Goal: Task Accomplishment & Management: Complete application form

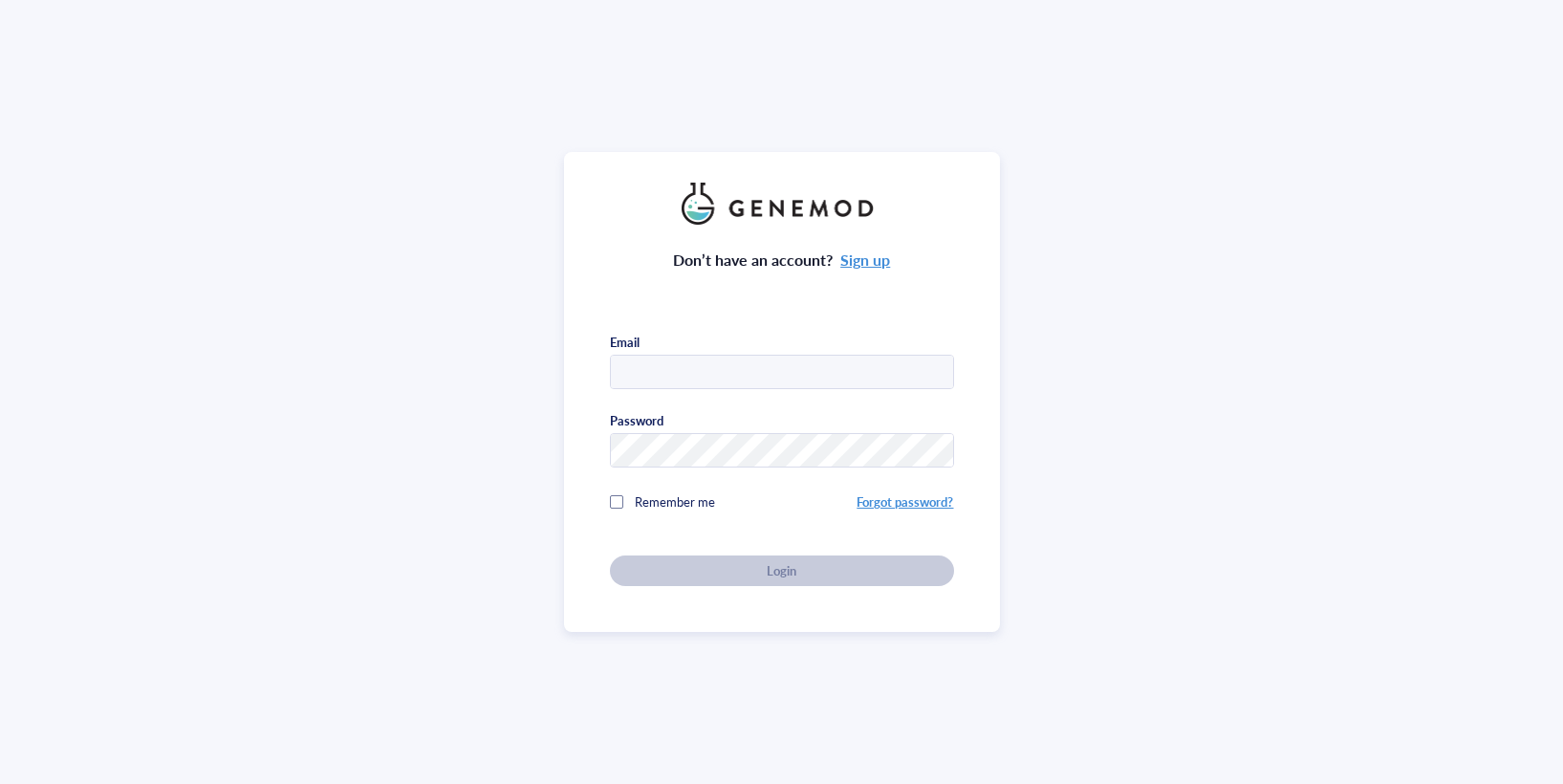
type input "Hannaja@purdue.edu"
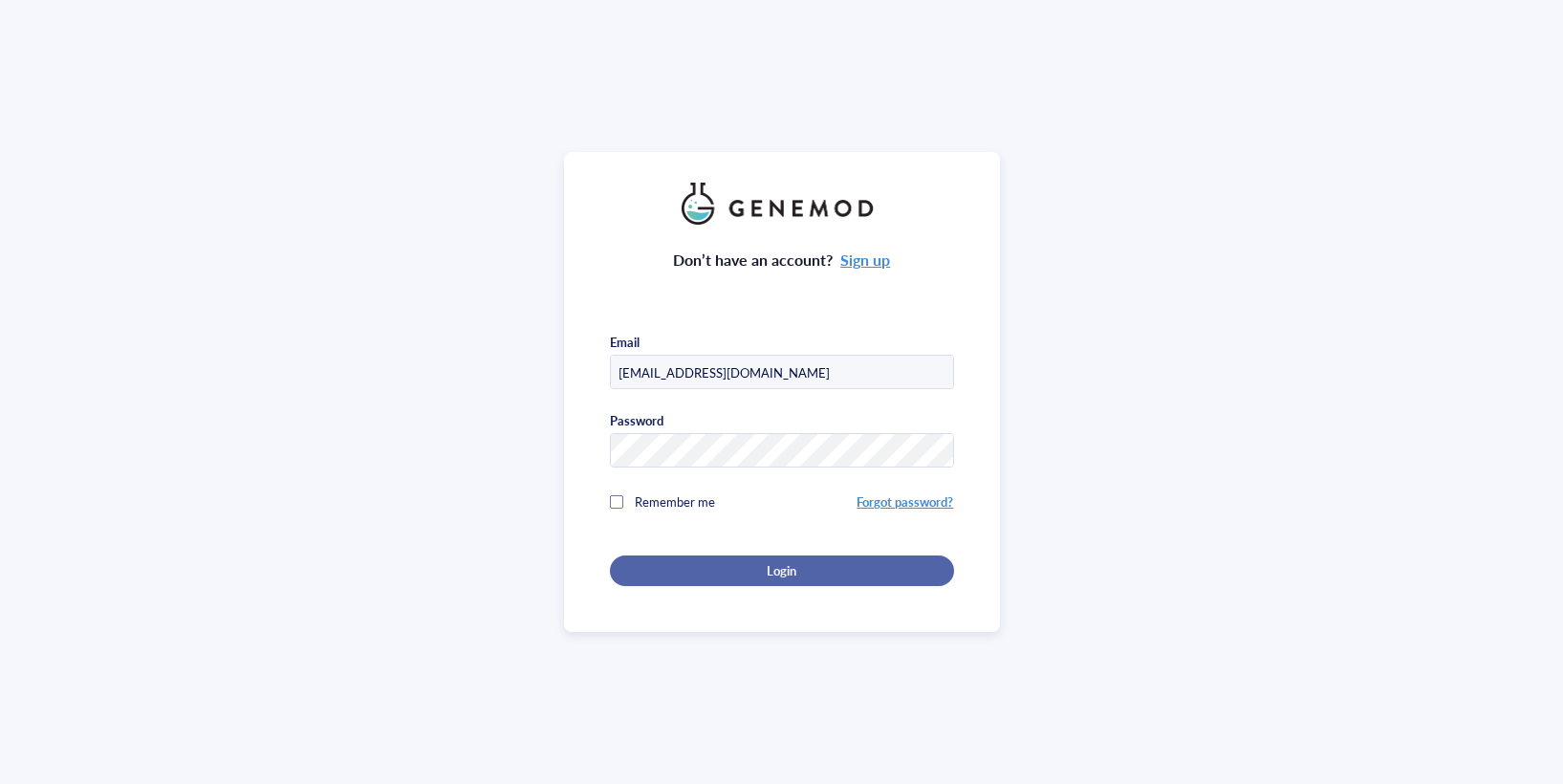
click at [776, 566] on span "Login" at bounding box center [782, 570] width 30 height 17
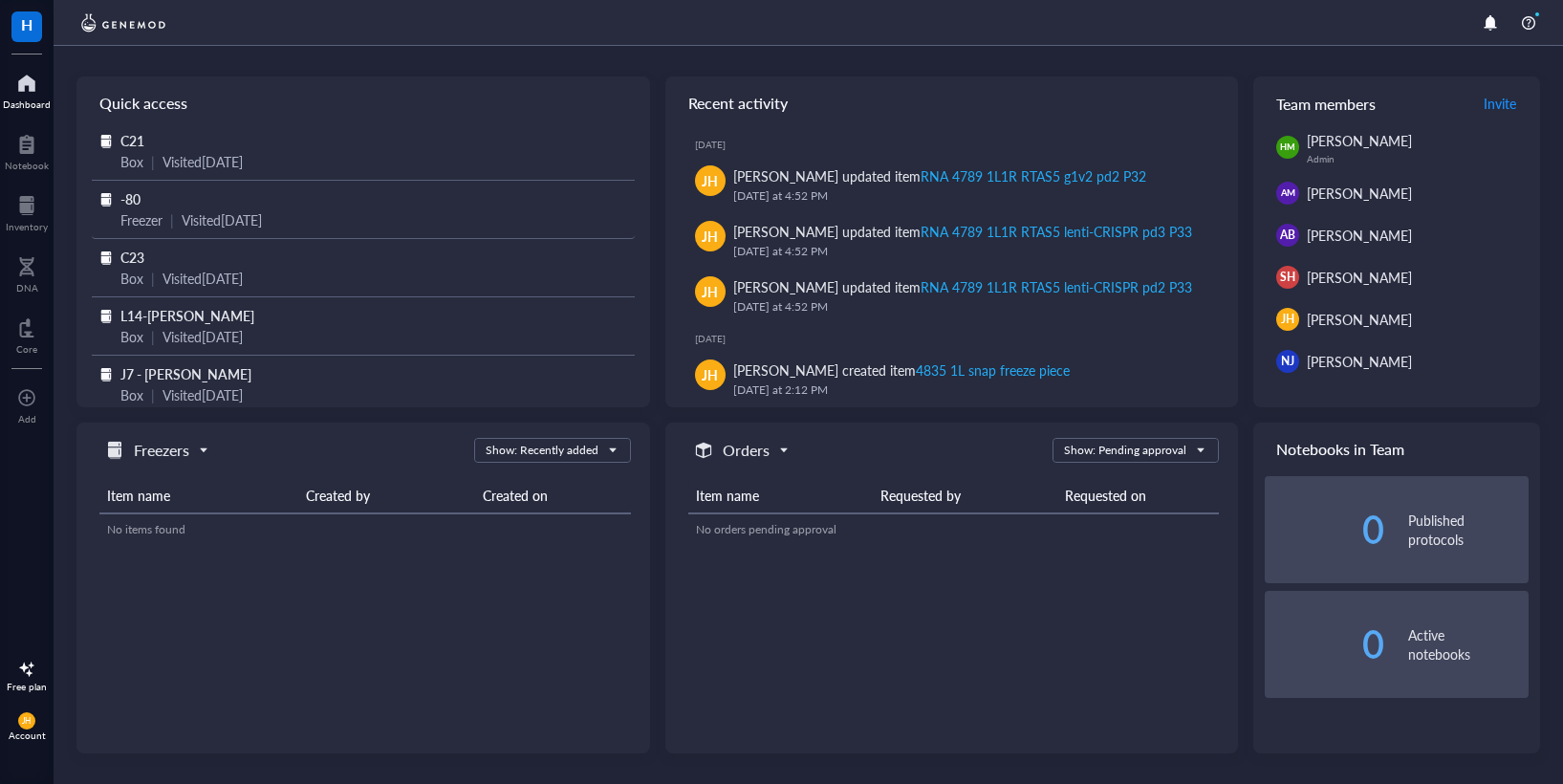
click at [142, 200] on div "-80" at bounding box center [364, 198] width 486 height 21
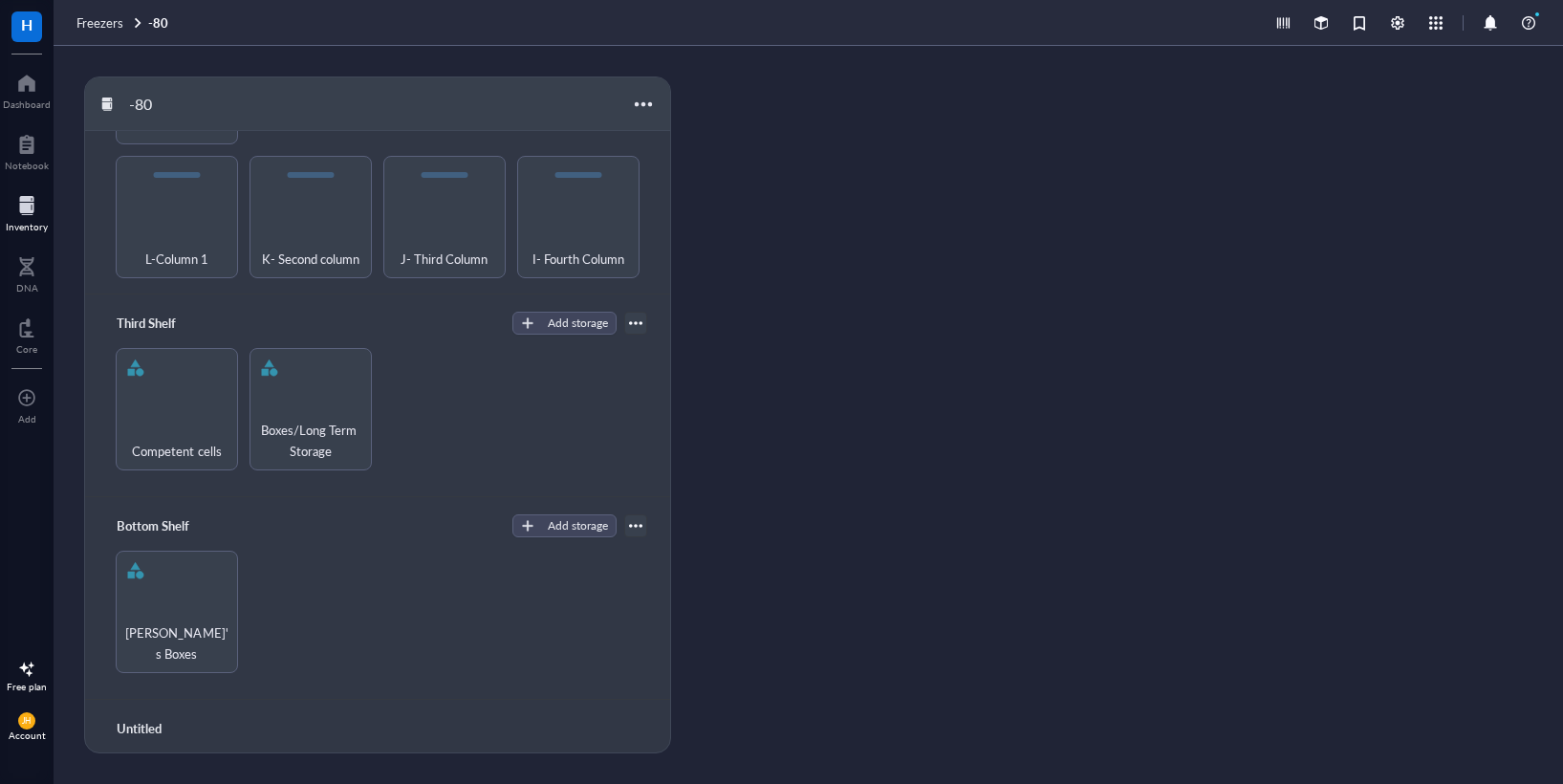
scroll to position [351, 0]
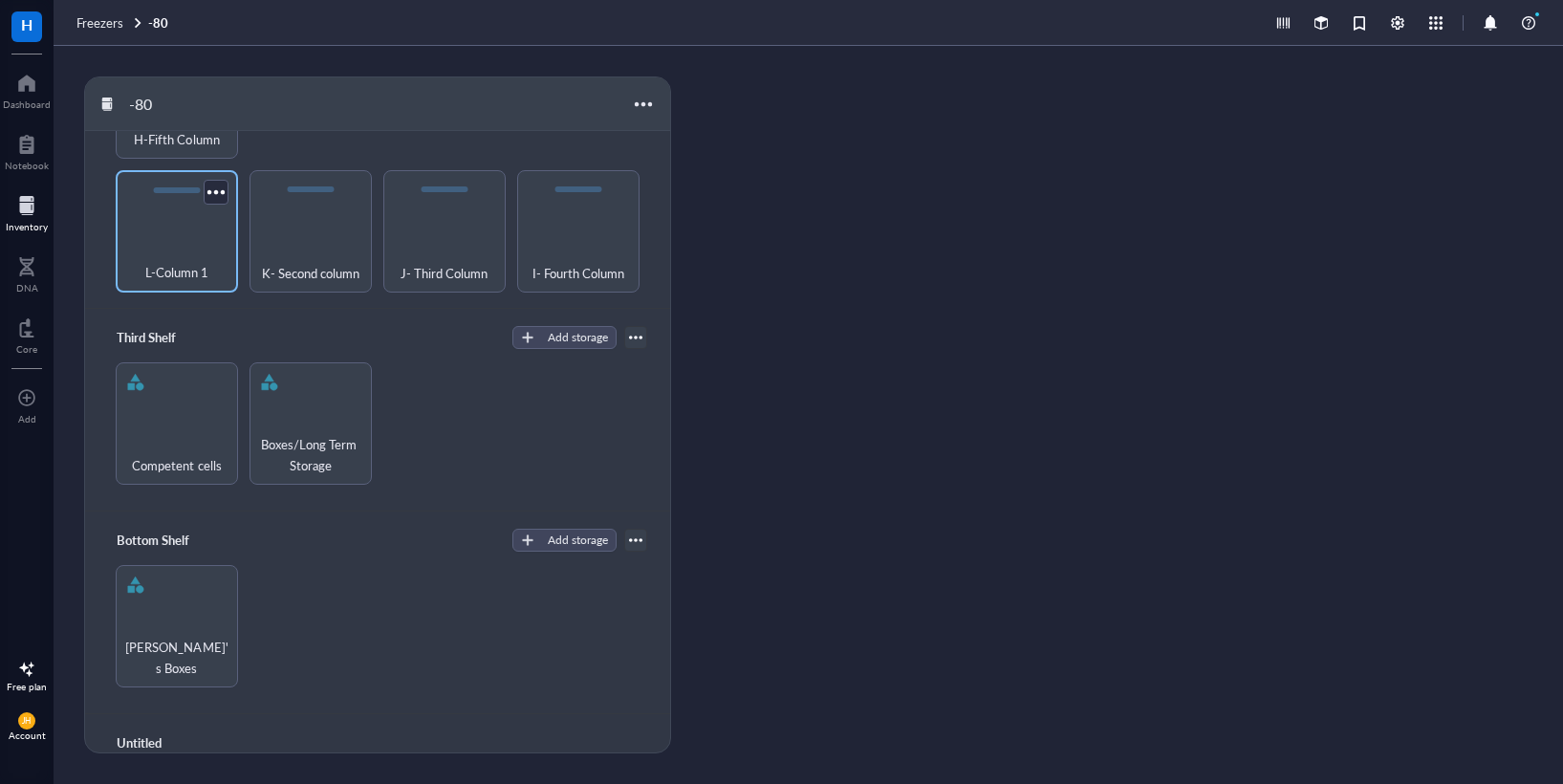
click at [152, 241] on div "L-Column 1" at bounding box center [176, 262] width 103 height 42
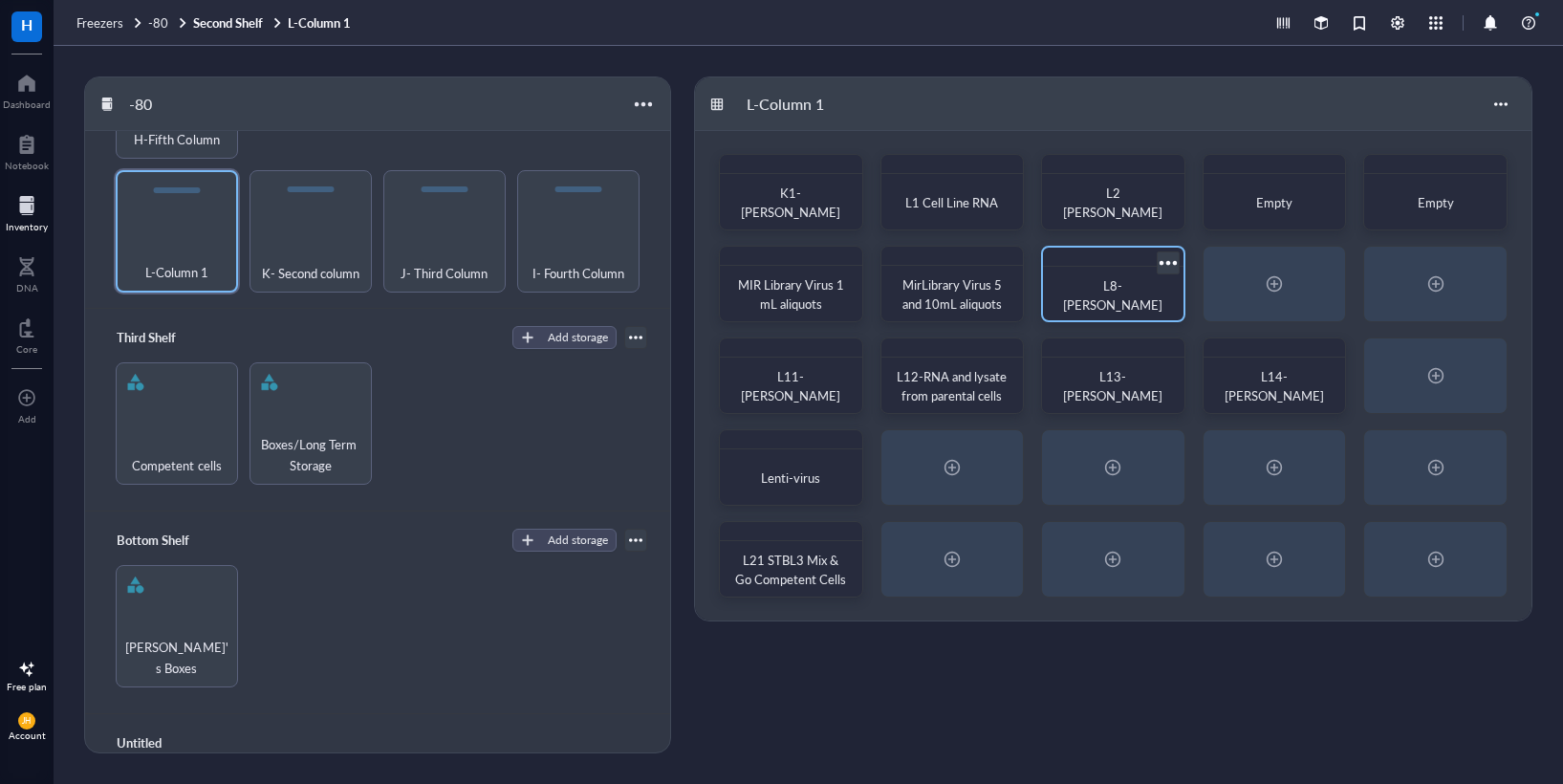
click at [1130, 303] on span "L8-[PERSON_NAME]" at bounding box center [1113, 295] width 100 height 37
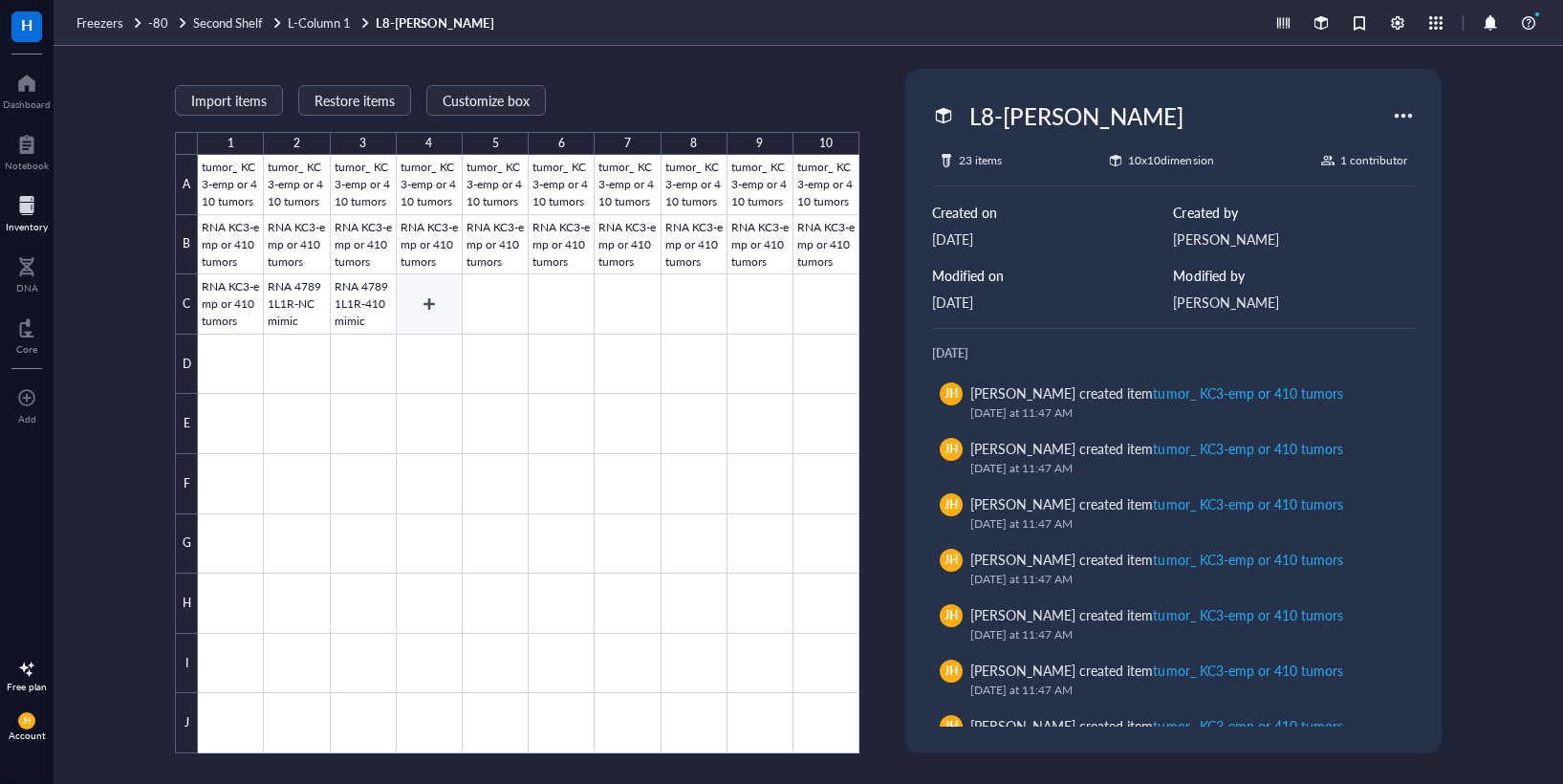
click at [426, 313] on div at bounding box center [529, 453] width 662 height 598
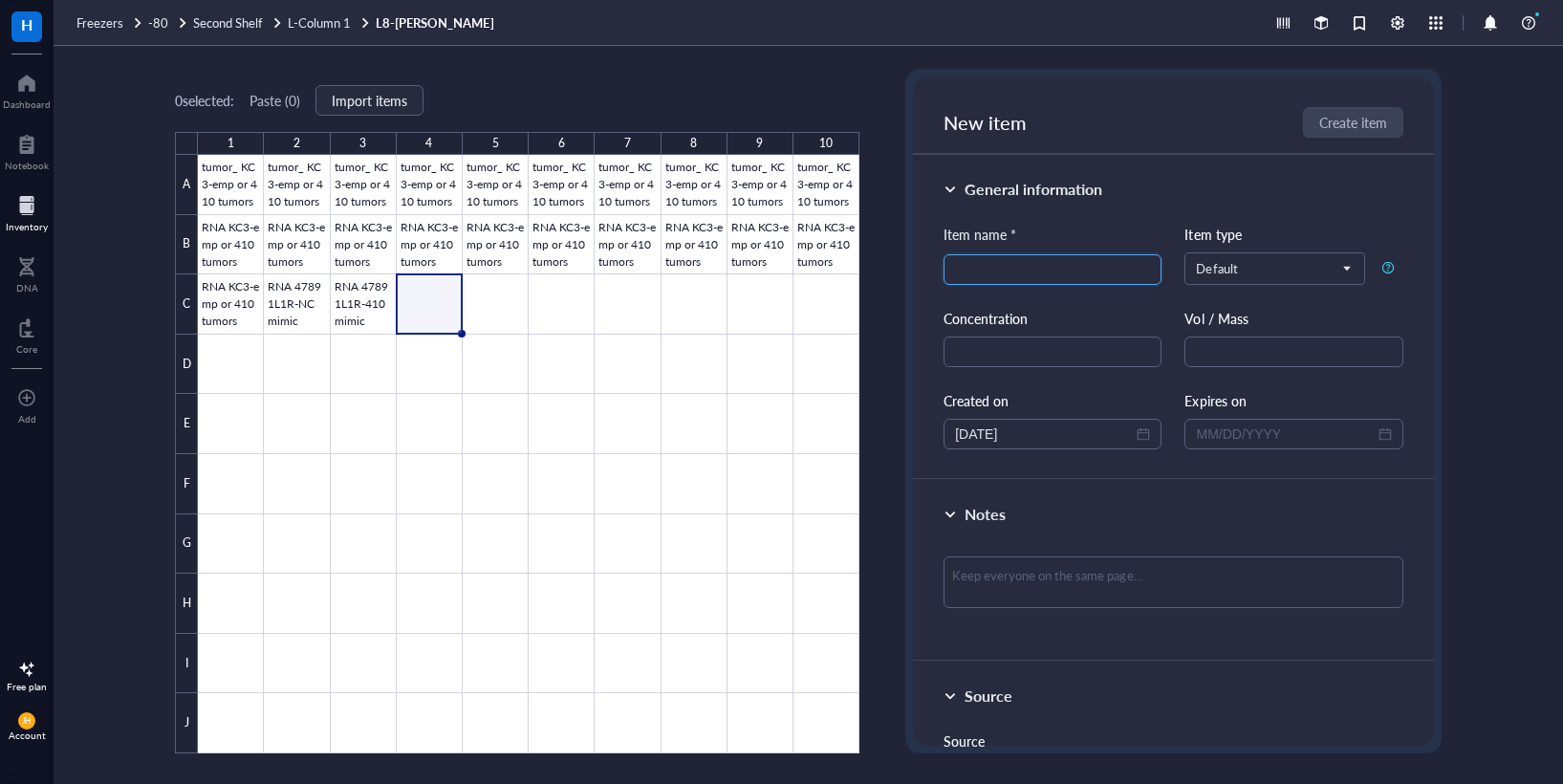
click at [1003, 270] on input "search" at bounding box center [1052, 269] width 195 height 29
type input "RNA KC5 puroemp+blastemp"
click at [1077, 572] on textarea at bounding box center [1173, 582] width 460 height 52
type textarea "9"
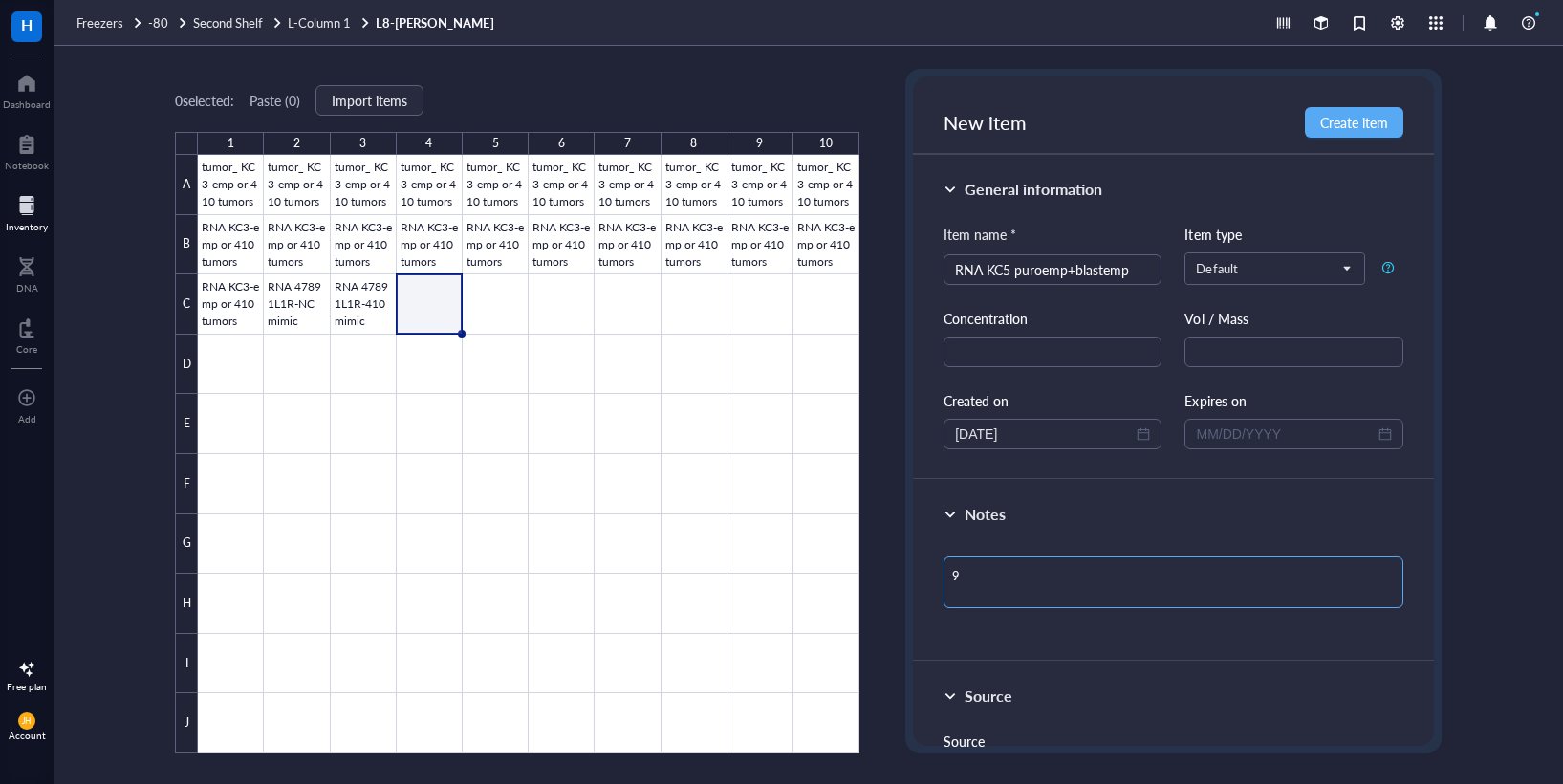
type textarea "9/"
type textarea "9/1"
type textarea "9/16"
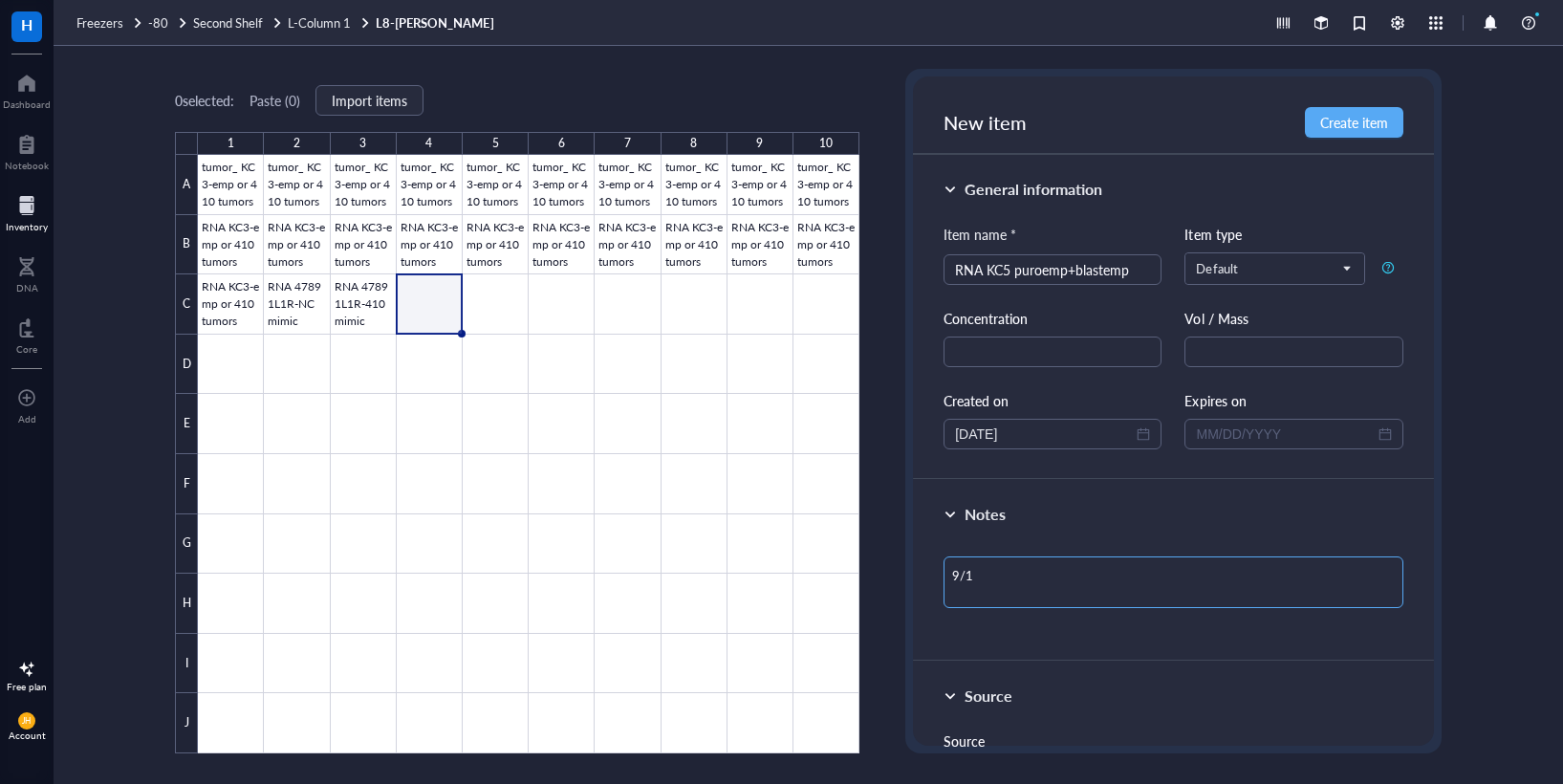
type textarea "9/16"
type textarea "9/16/"
type textarea "9/16/2"
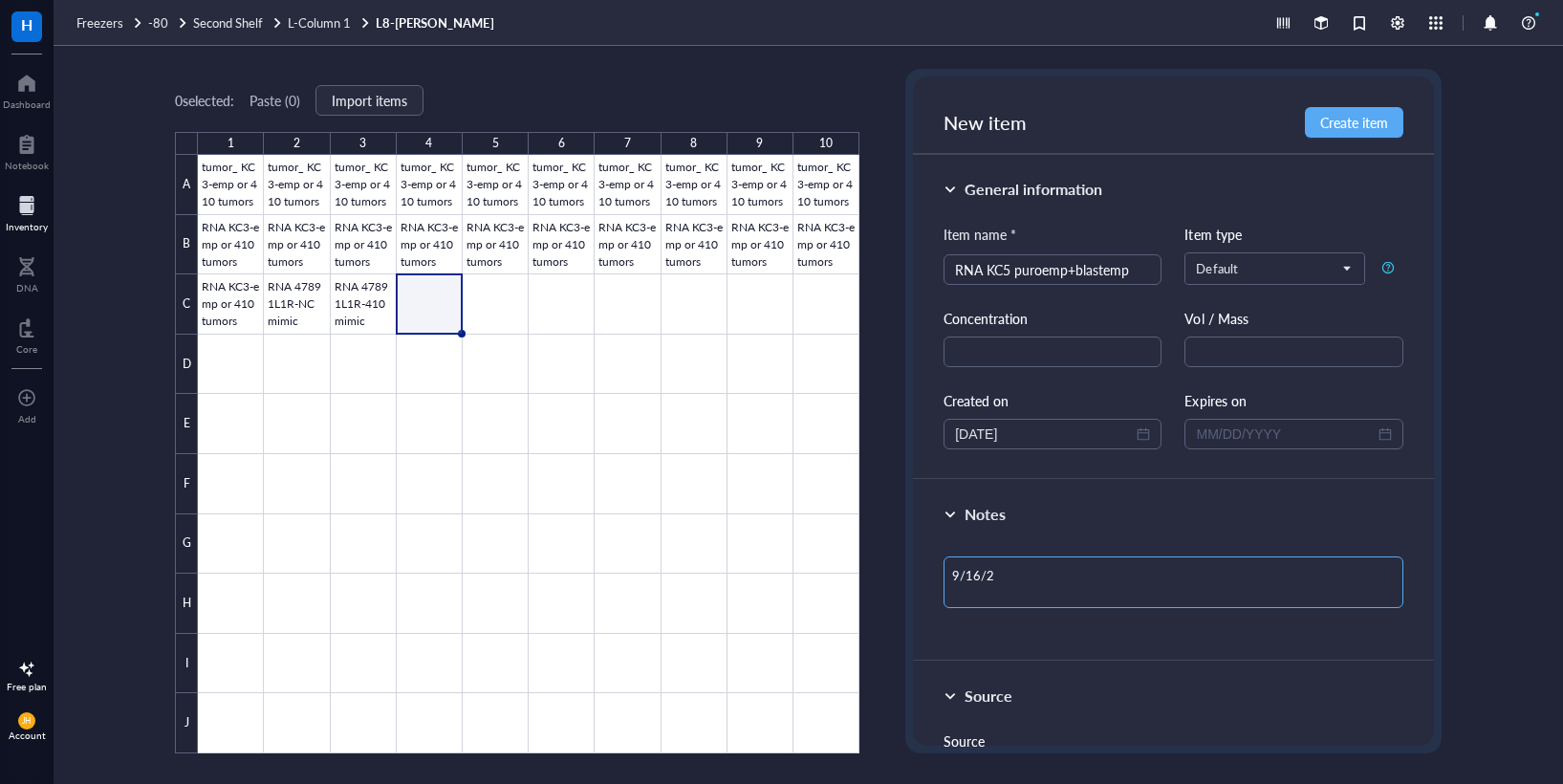
type textarea "[DATE]"
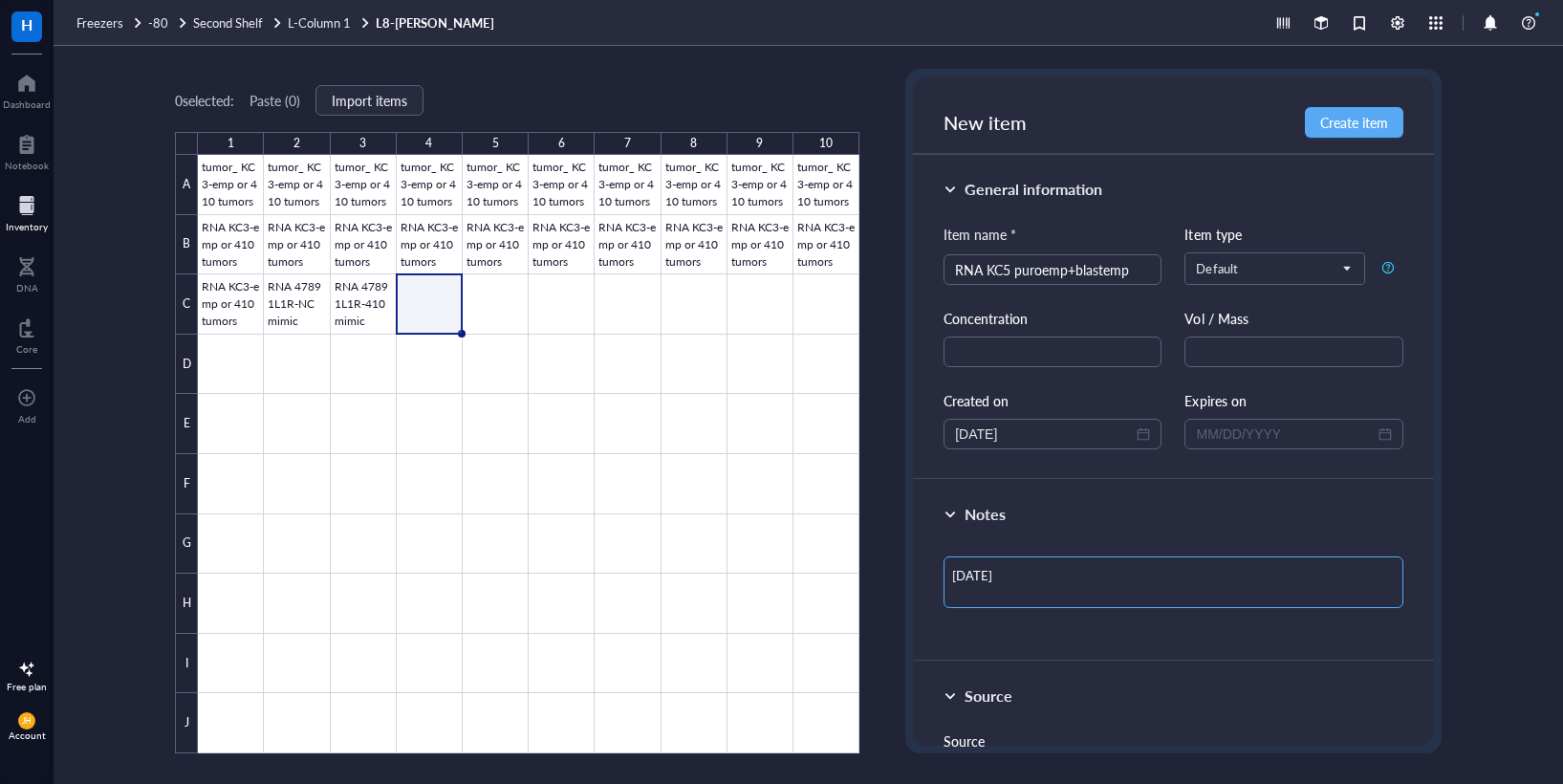
type textarea "[DATE]"
type textarea "[DATE] L"
type textarea "[DATE]"
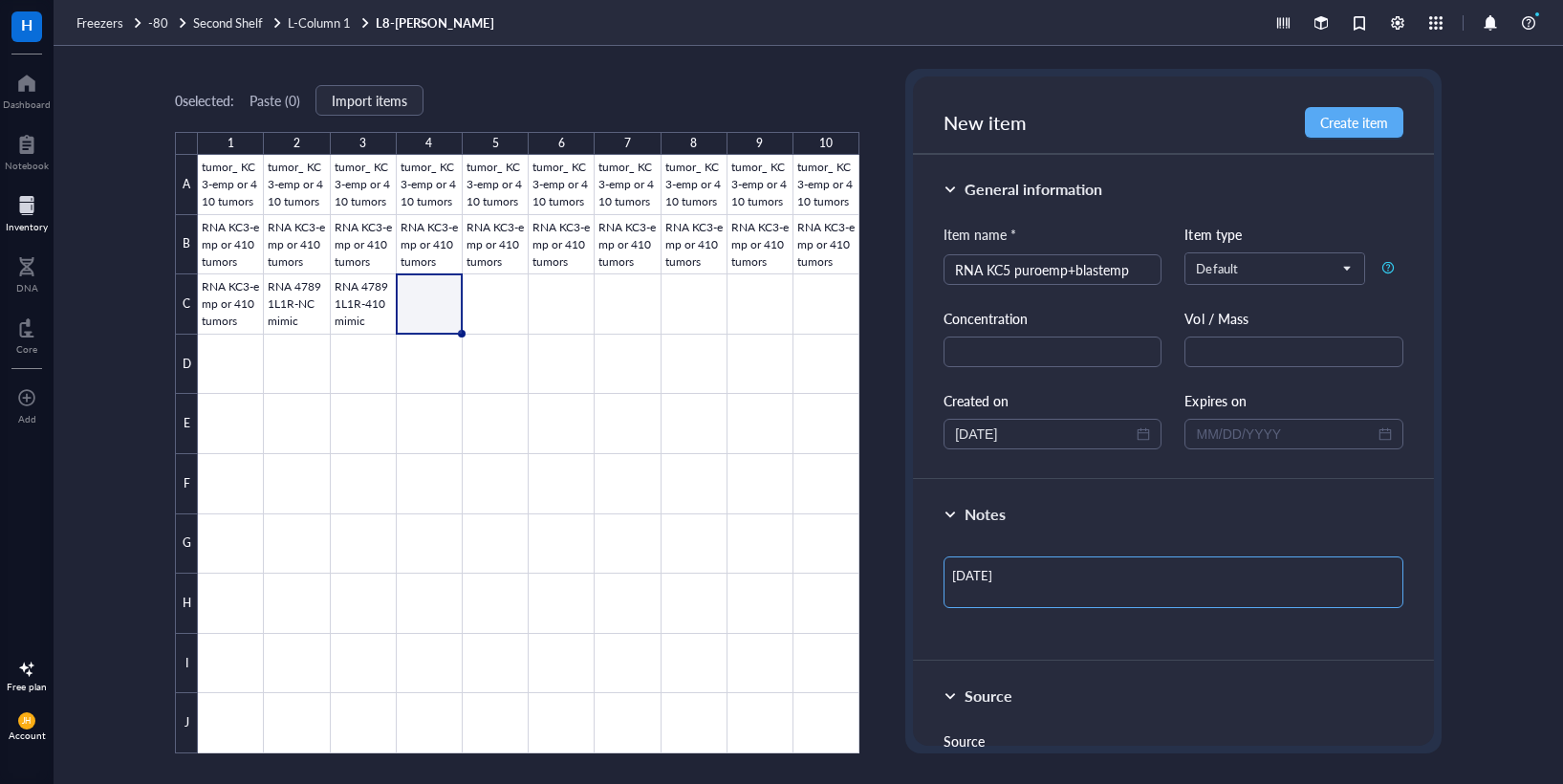
type textarea "[DATE] B"
type textarea "[DATE] BL"
click at [1361, 129] on span "Create item" at bounding box center [1354, 122] width 68 height 15
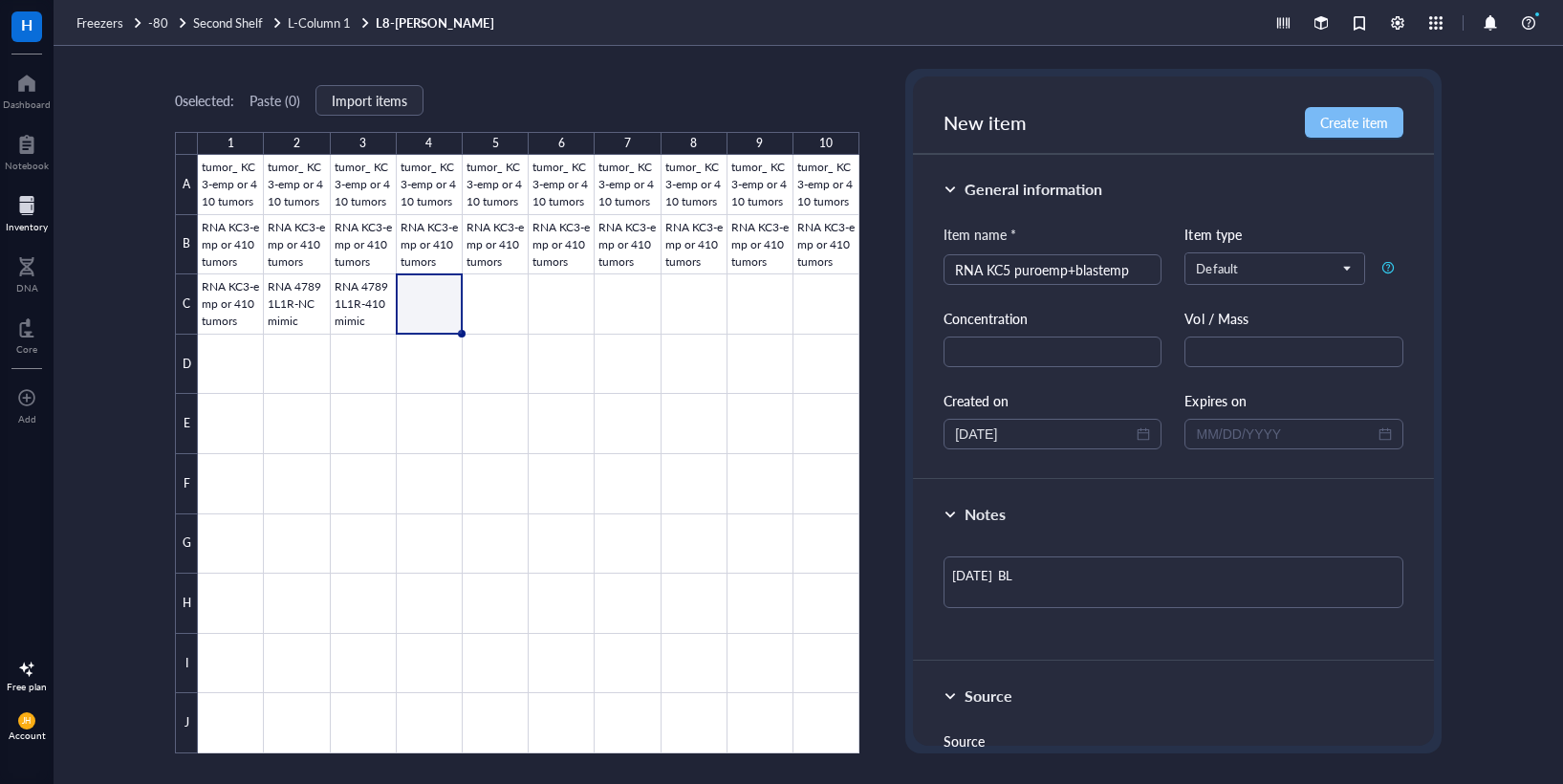
type textarea "Keep everyone on the same page…"
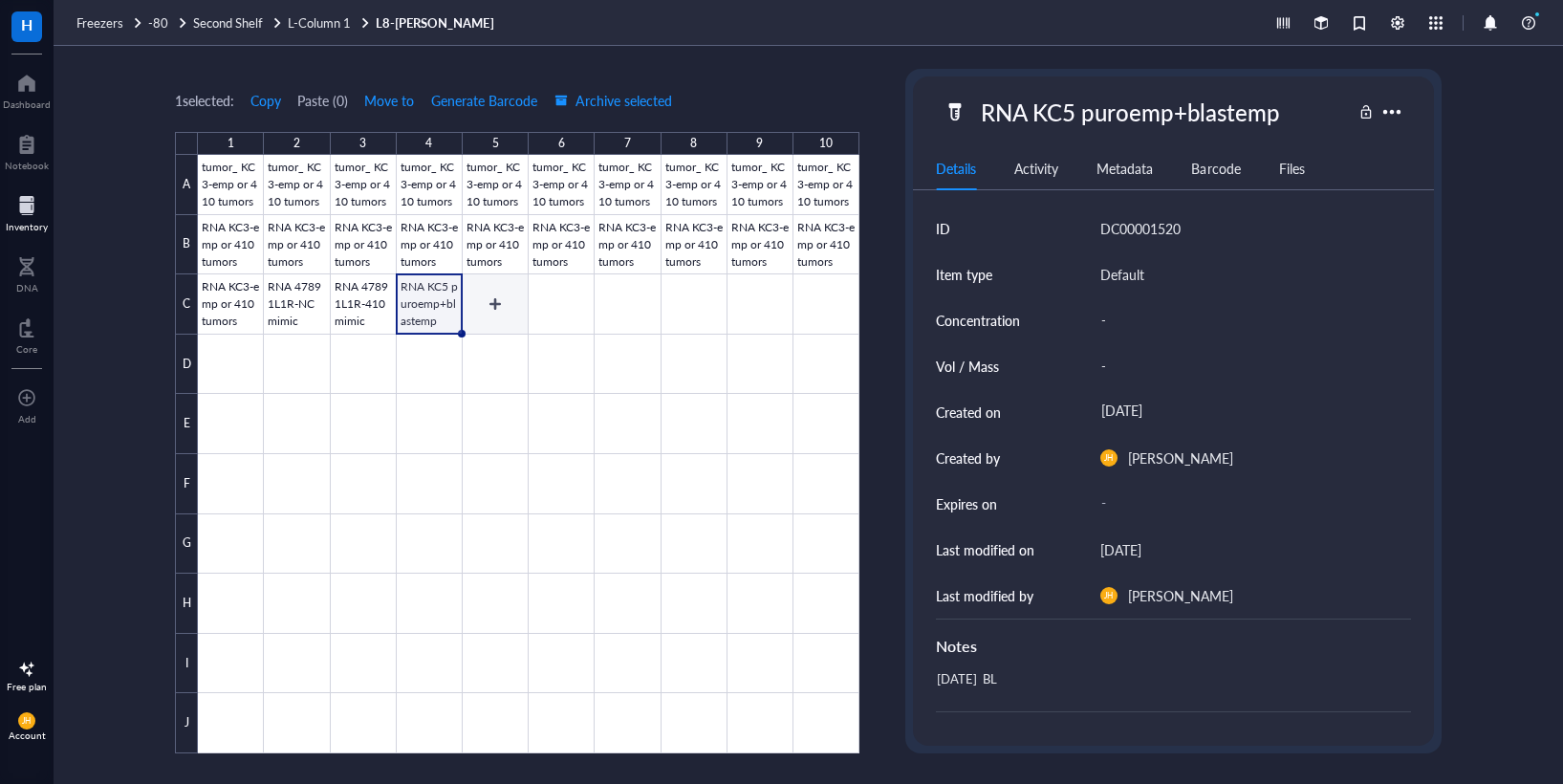
click at [496, 308] on div at bounding box center [529, 453] width 662 height 598
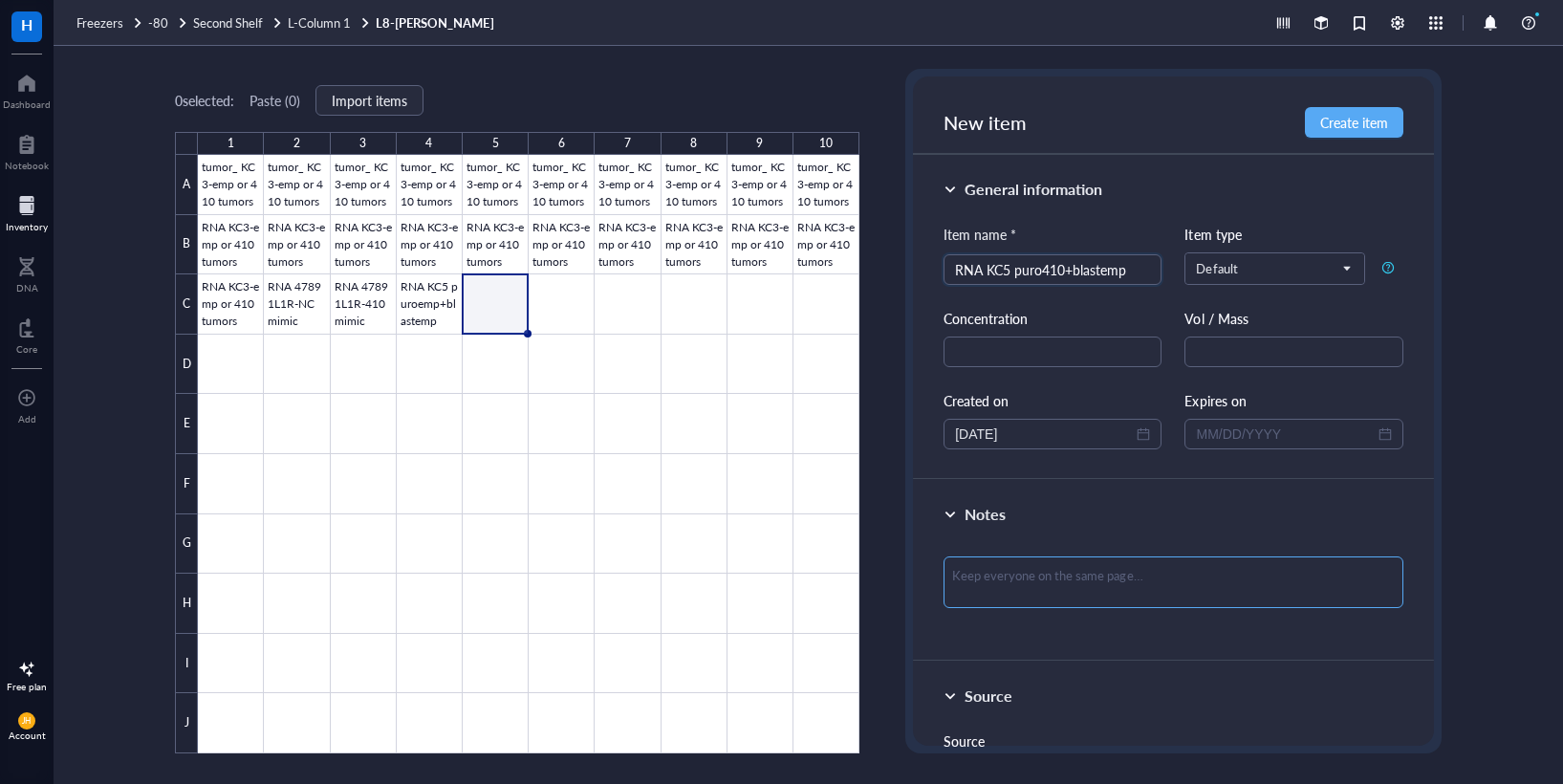
type input "RNA KC5 puro410+blastemp"
click at [1012, 578] on textarea at bounding box center [1173, 582] width 460 height 52
type textarea "9"
type textarea "9/"
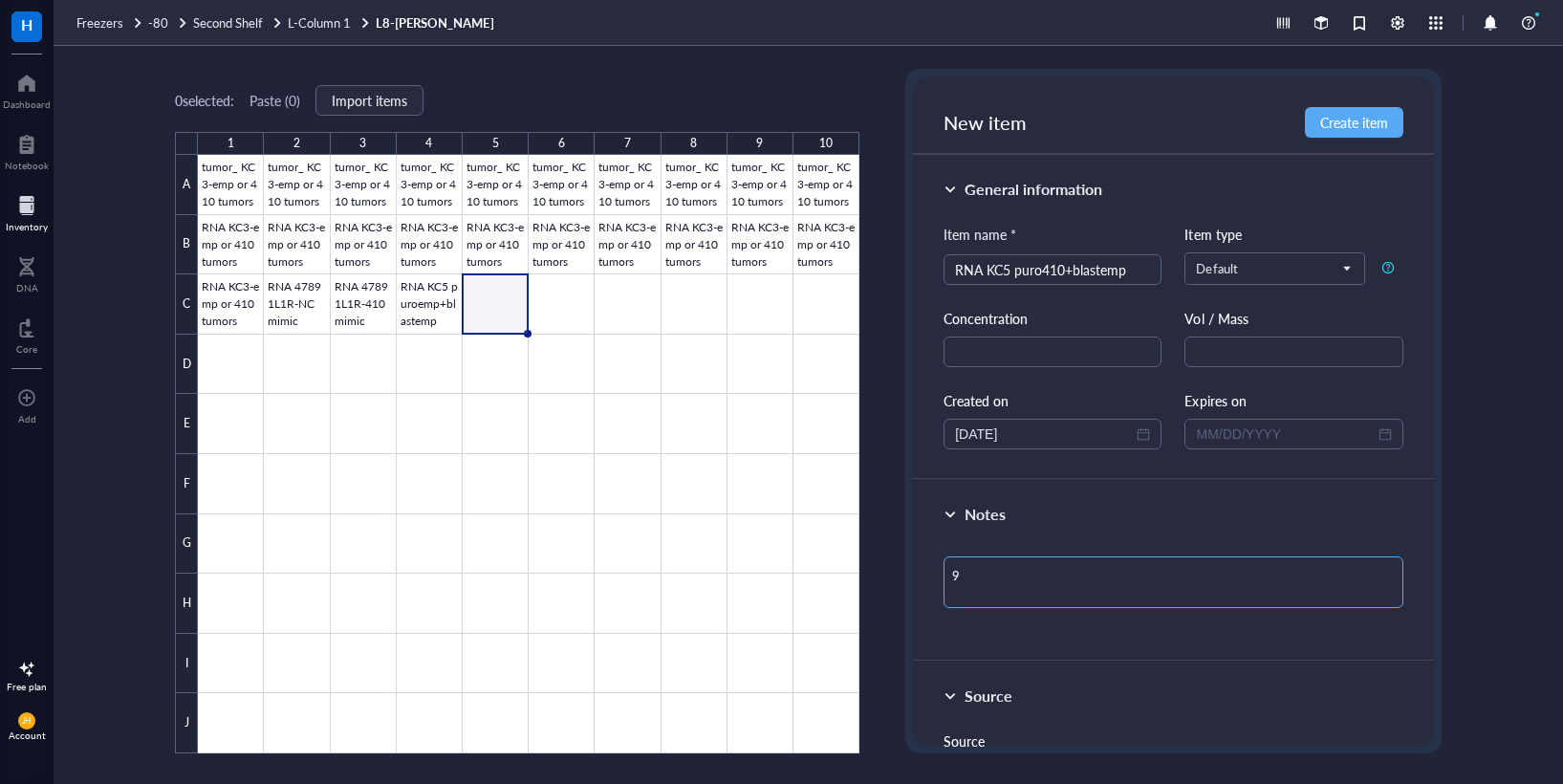
type textarea "9/"
type textarea "9/1"
type textarea "9/16"
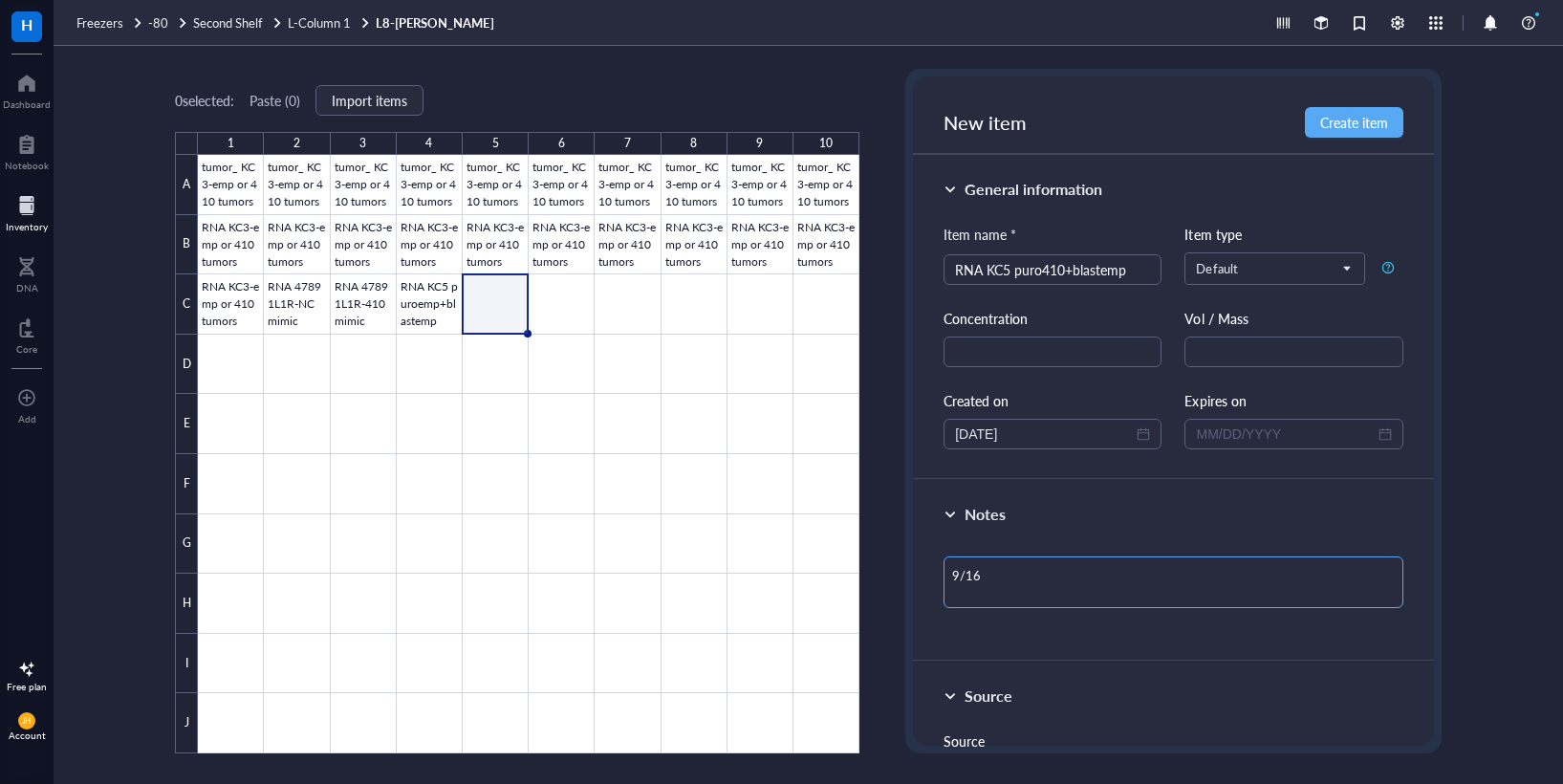
type textarea "9/16/"
type textarea "9/16/2"
type textarea "[DATE]"
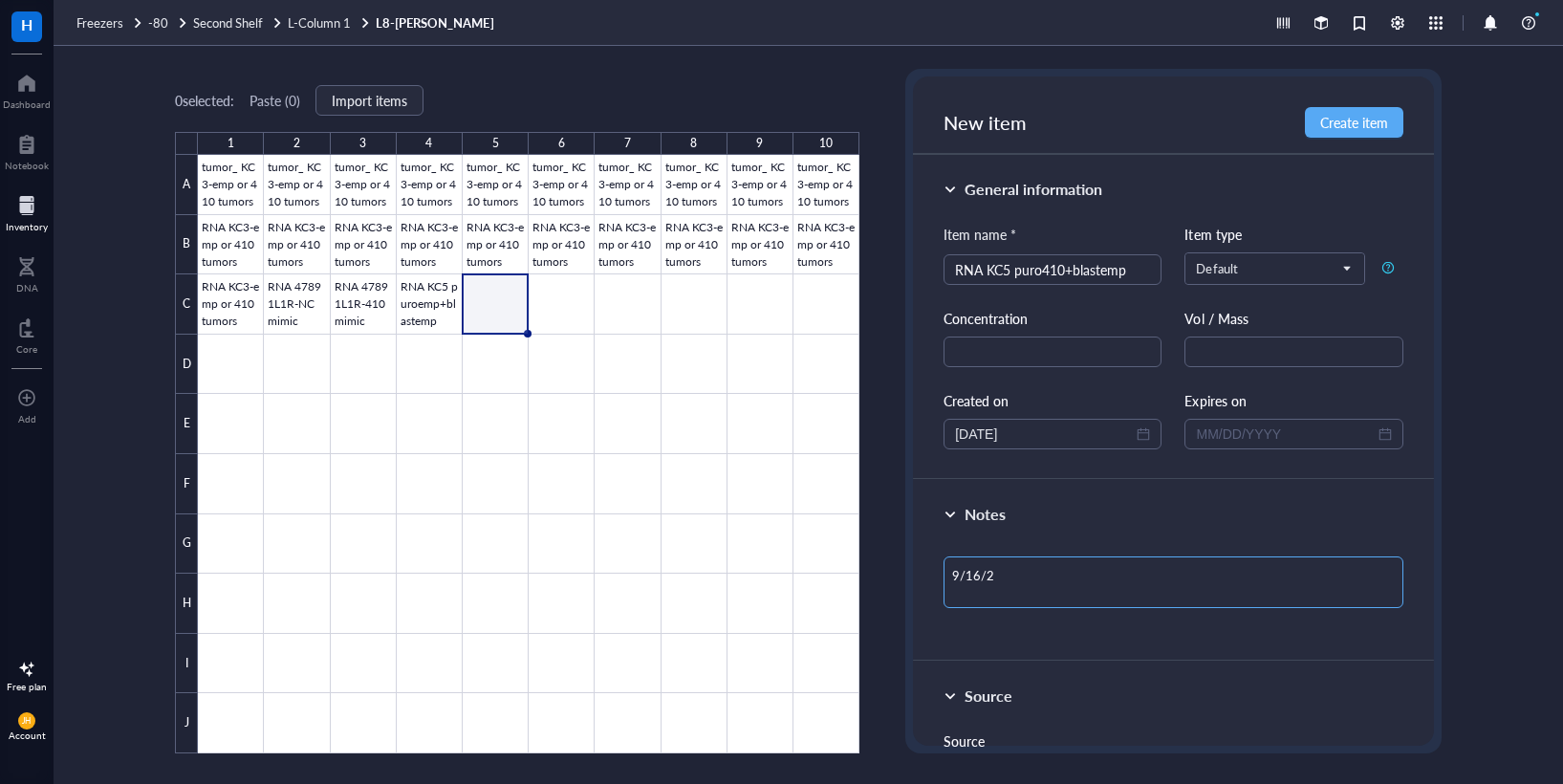
type textarea "[DATE]"
type textarea "[DATE] B"
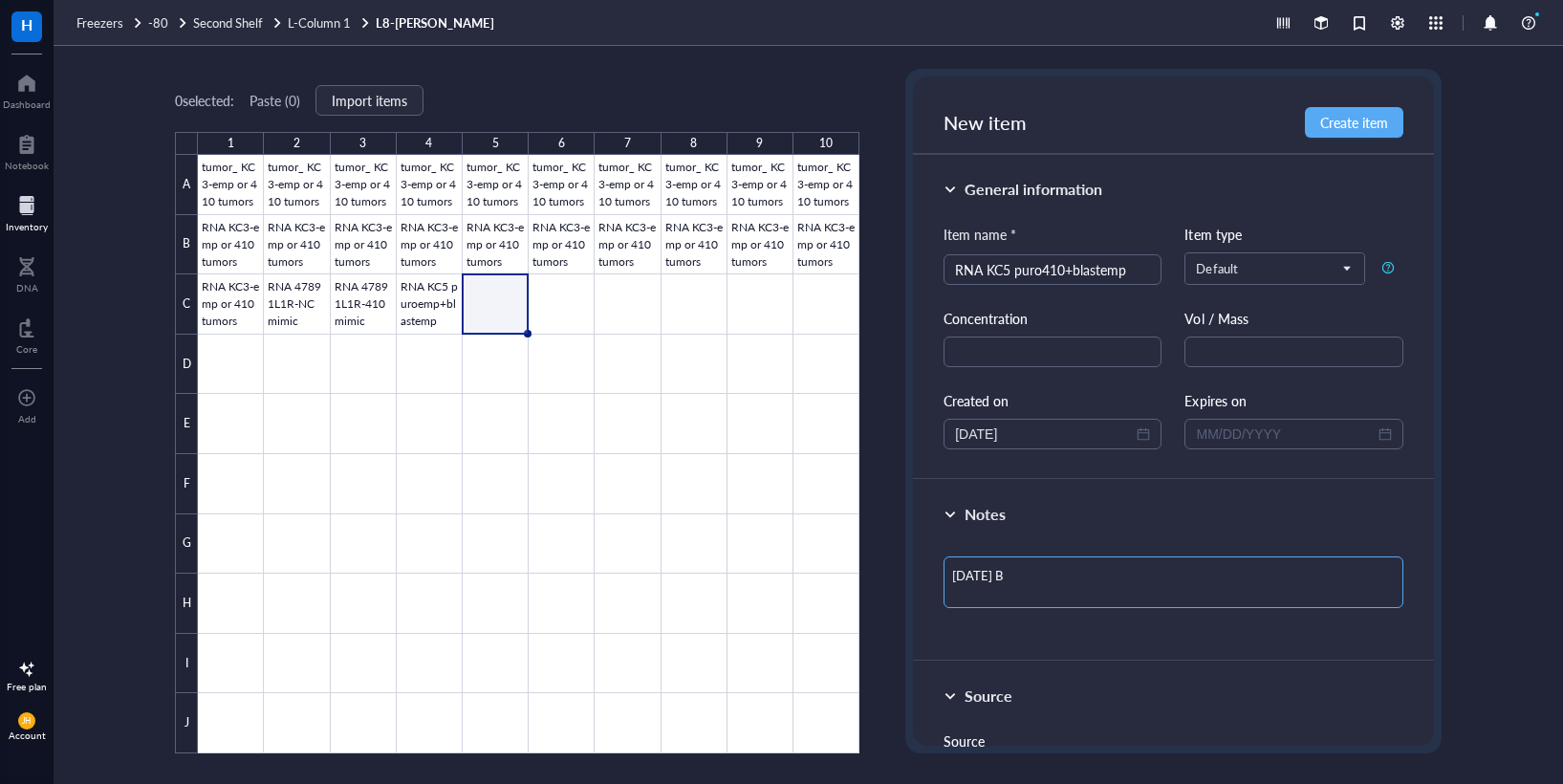
type textarea "[DATE] BL"
click at [1348, 122] on span "Create item" at bounding box center [1354, 122] width 68 height 15
type textarea "Keep everyone on the same page…"
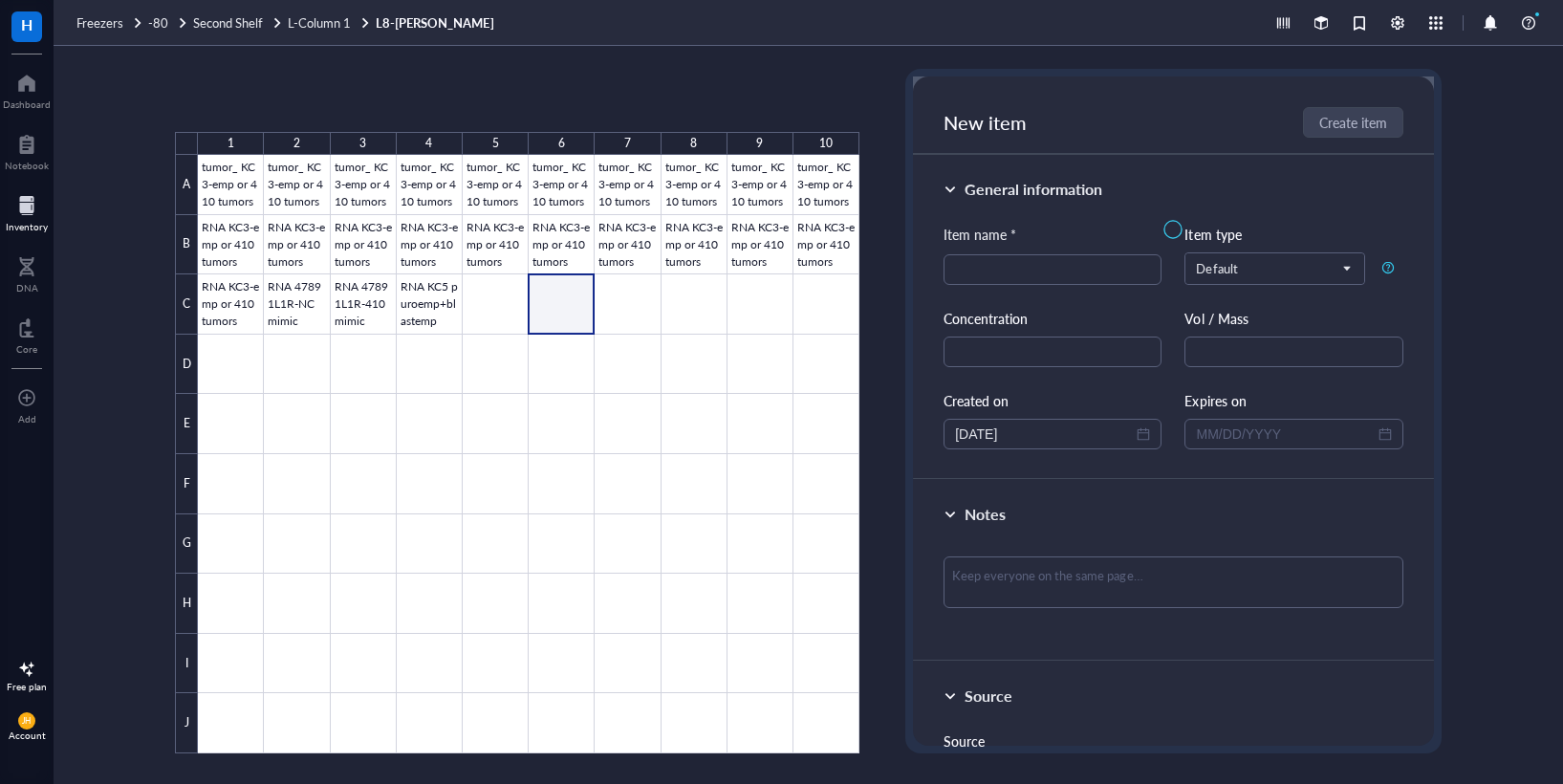
click at [558, 307] on div at bounding box center [529, 453] width 662 height 598
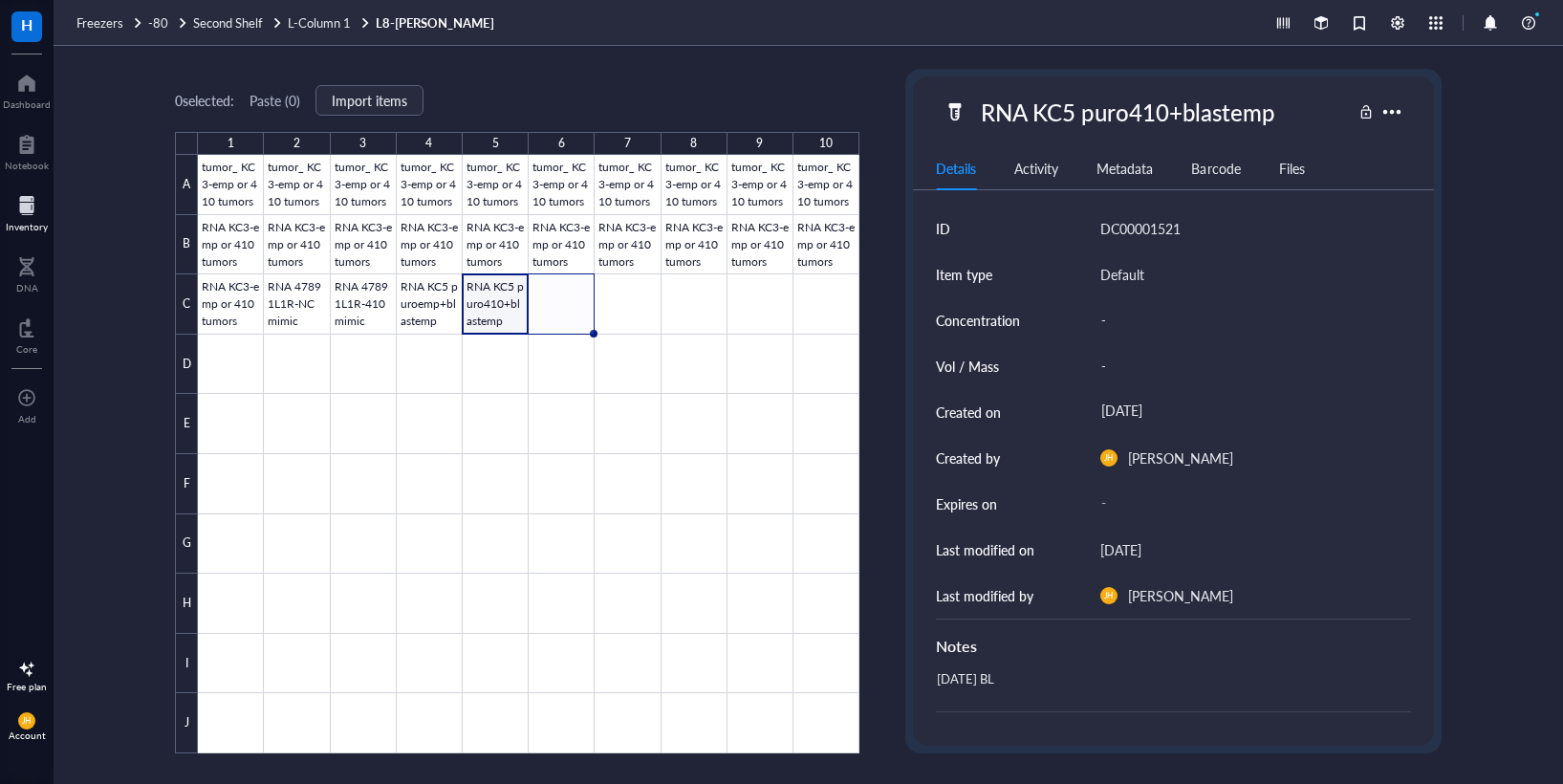
click at [579, 313] on div at bounding box center [529, 453] width 662 height 598
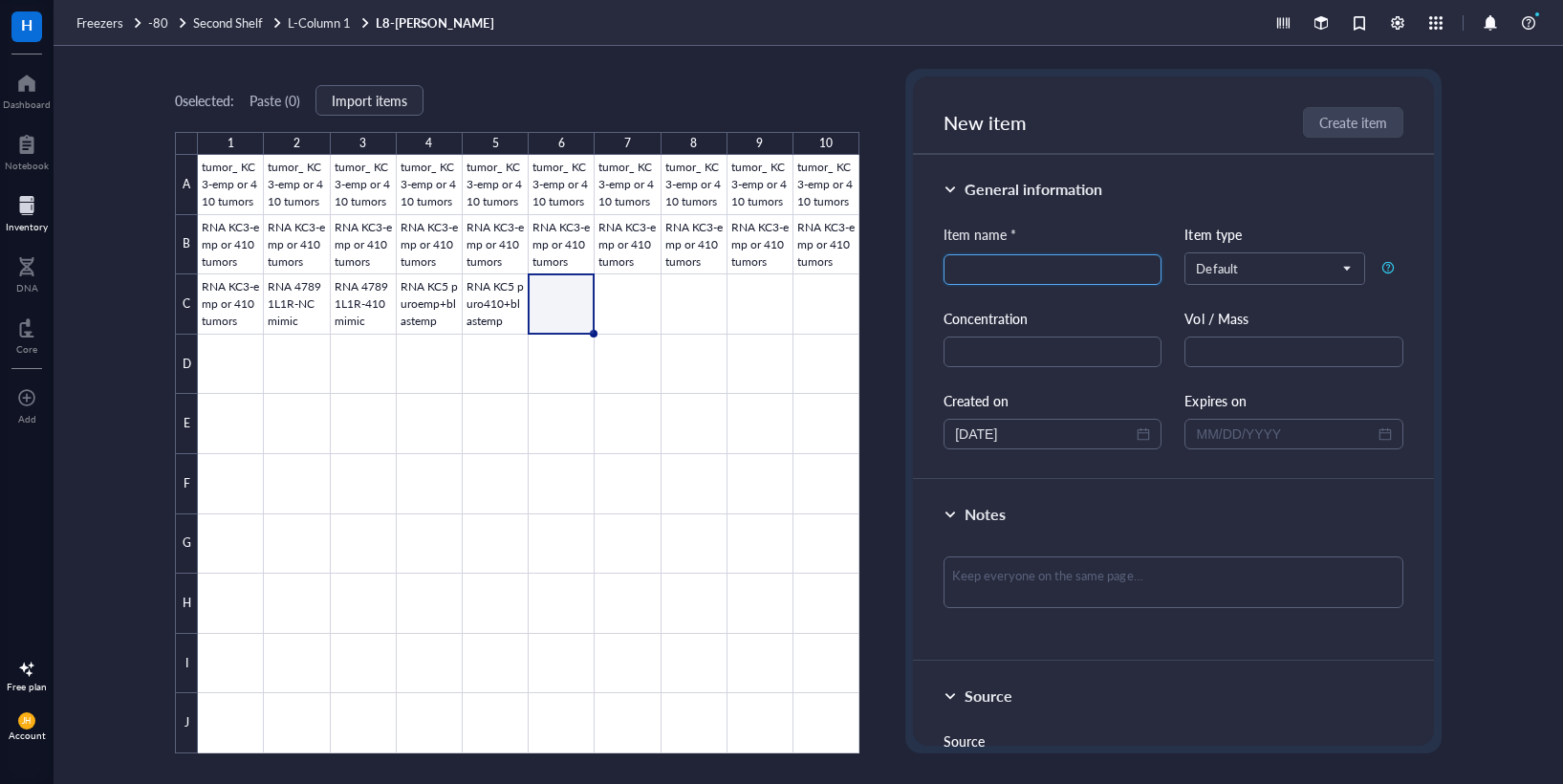
click at [1107, 277] on input "search" at bounding box center [1052, 269] width 195 height 29
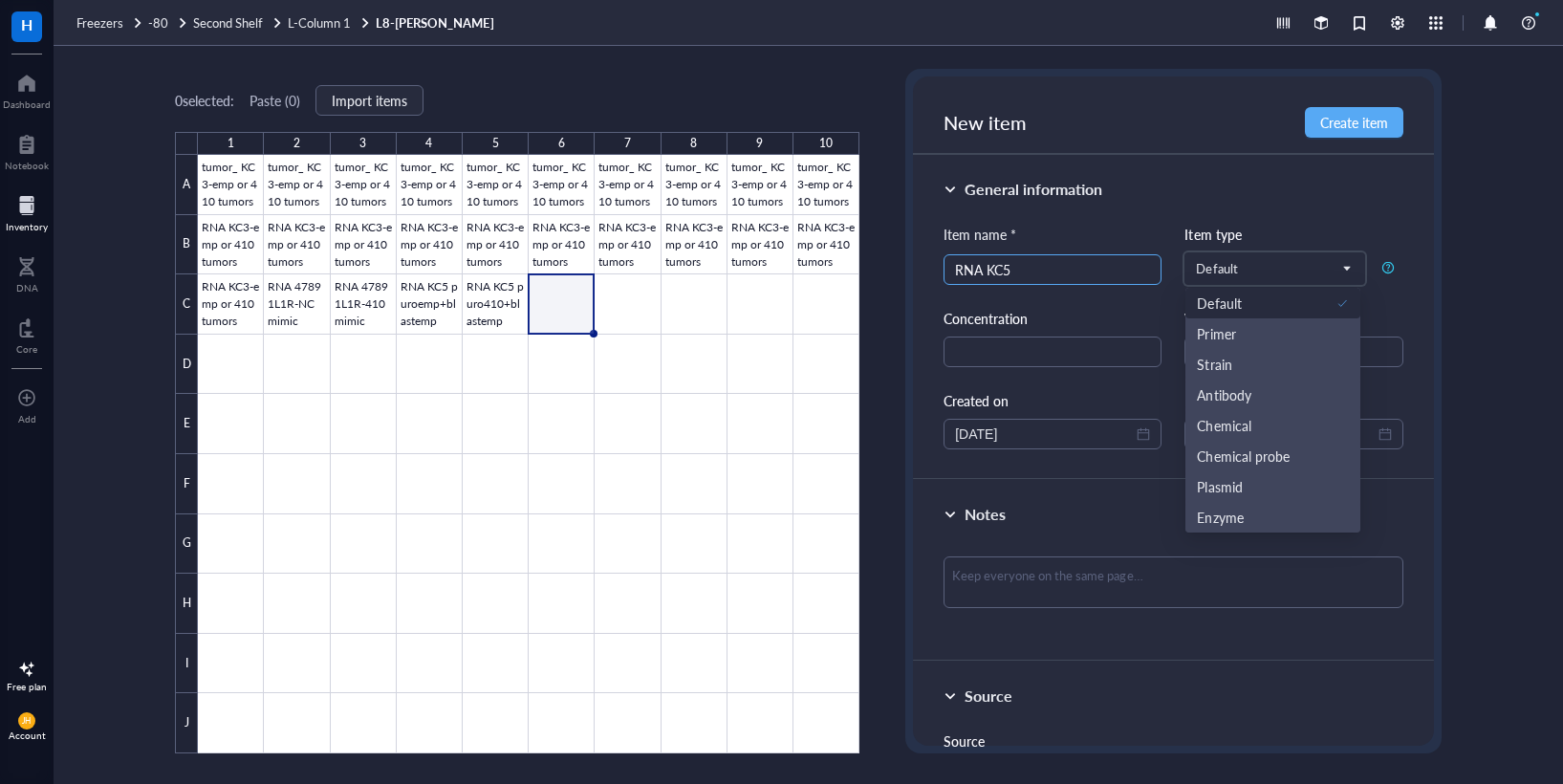
click at [1139, 277] on input "RNA KC5" at bounding box center [1052, 269] width 195 height 29
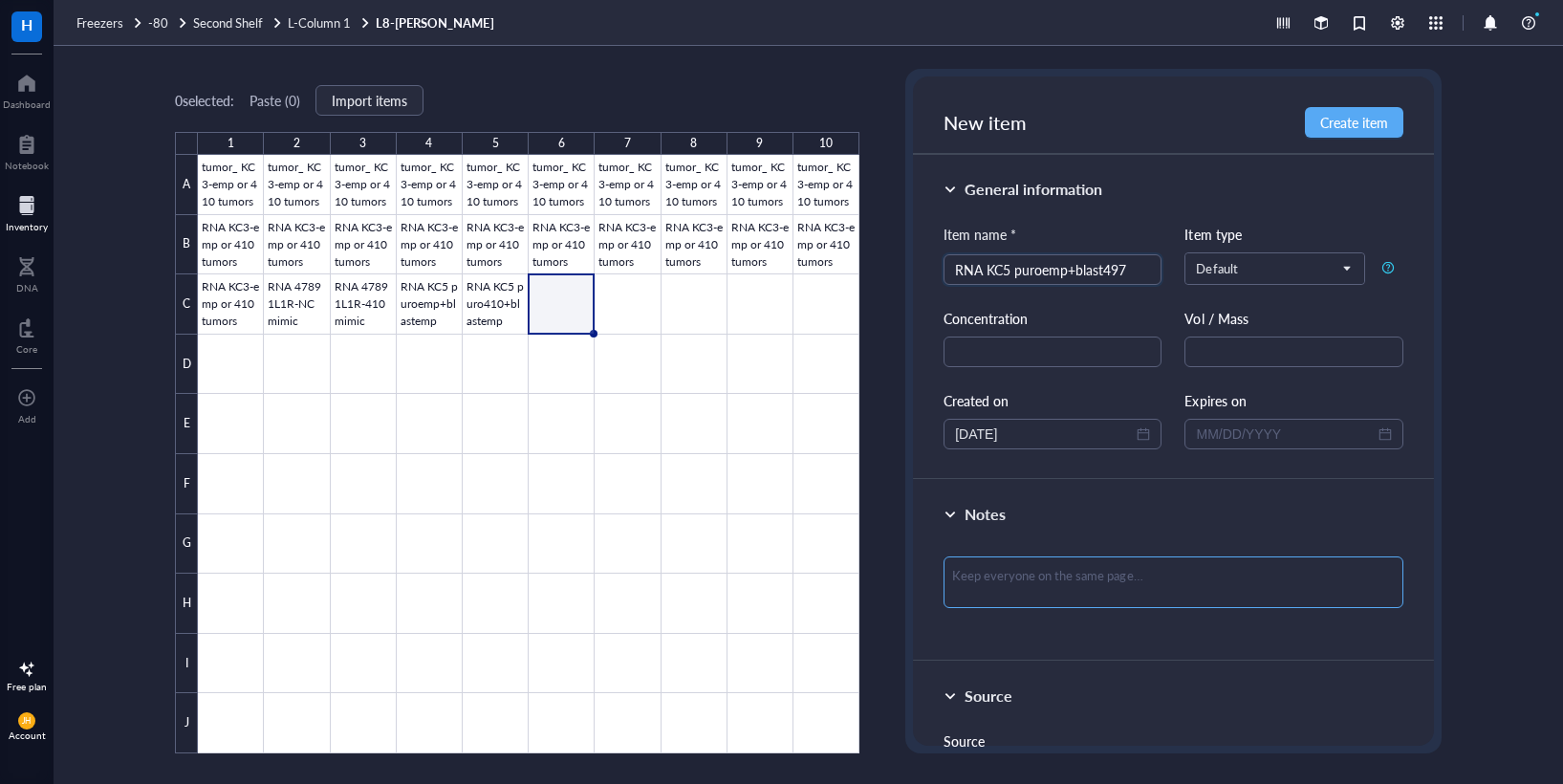
type input "RNA KC5 puroemp+blast497"
click at [1077, 567] on textarea at bounding box center [1173, 582] width 460 height 52
type textarea "9"
type textarea "9/"
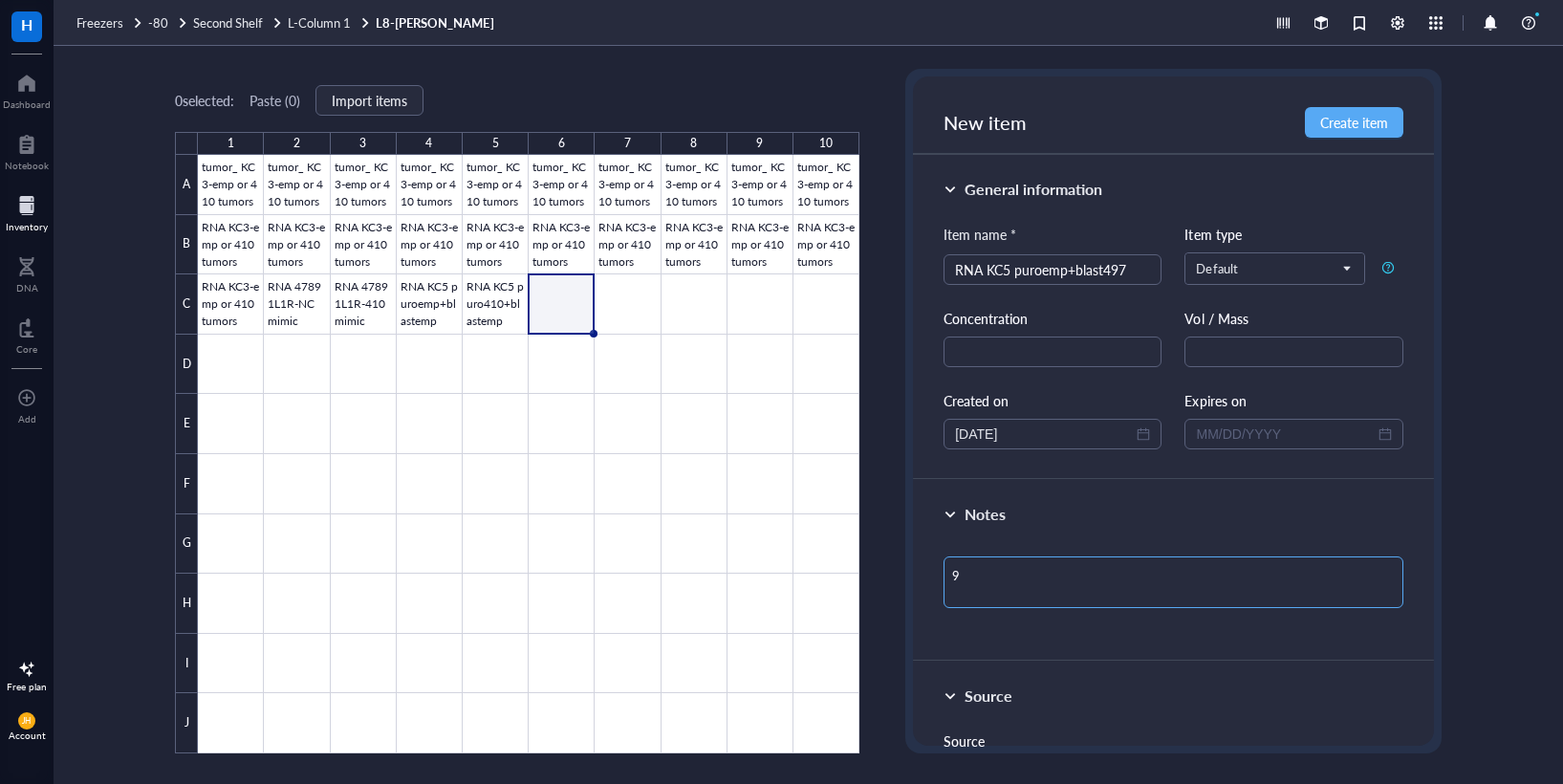
type textarea "9/"
type textarea "9/1"
type textarea "9/16"
type textarea "9/16/"
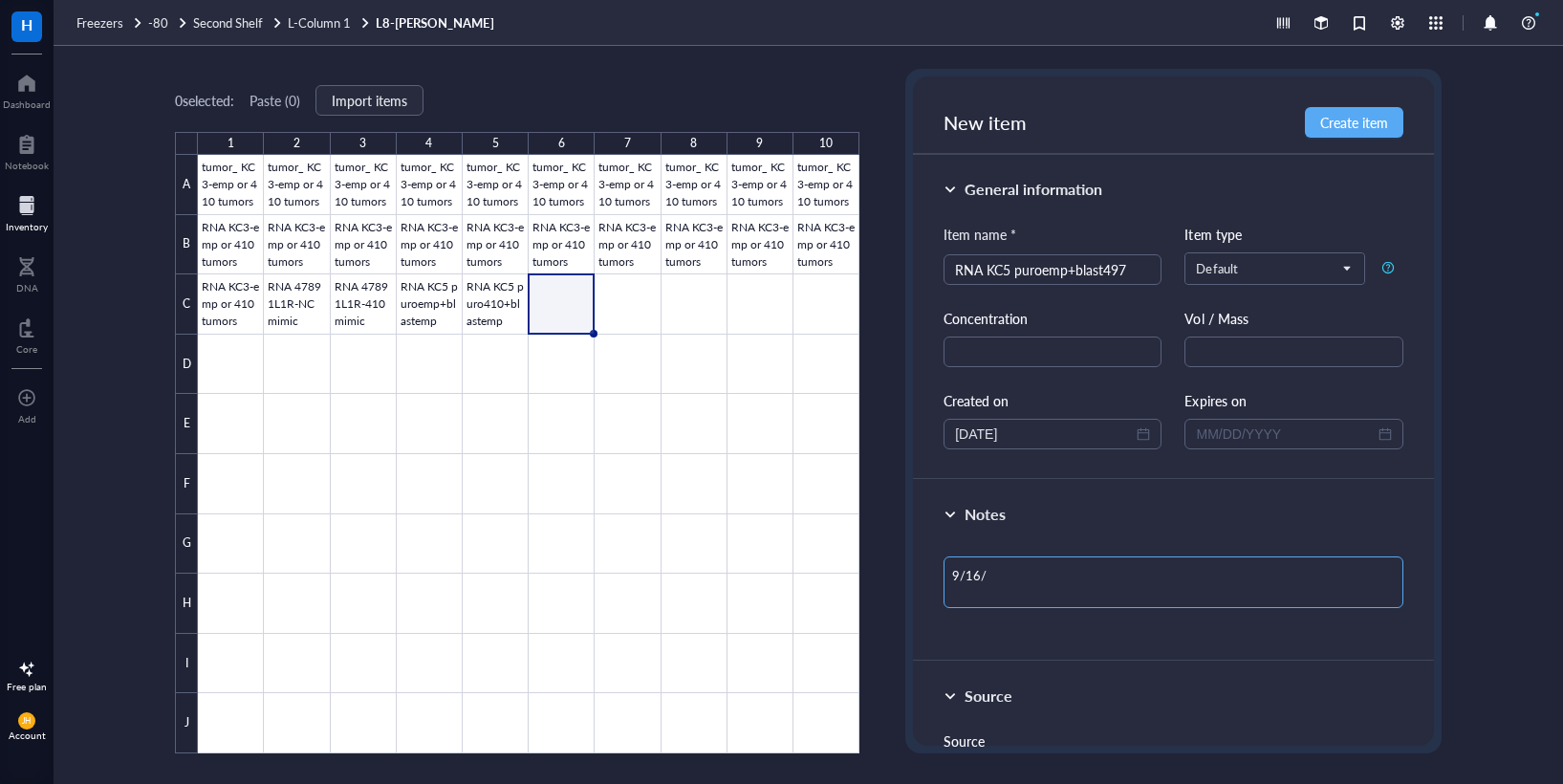
type textarea "9/16/2"
type textarea "[DATE]"
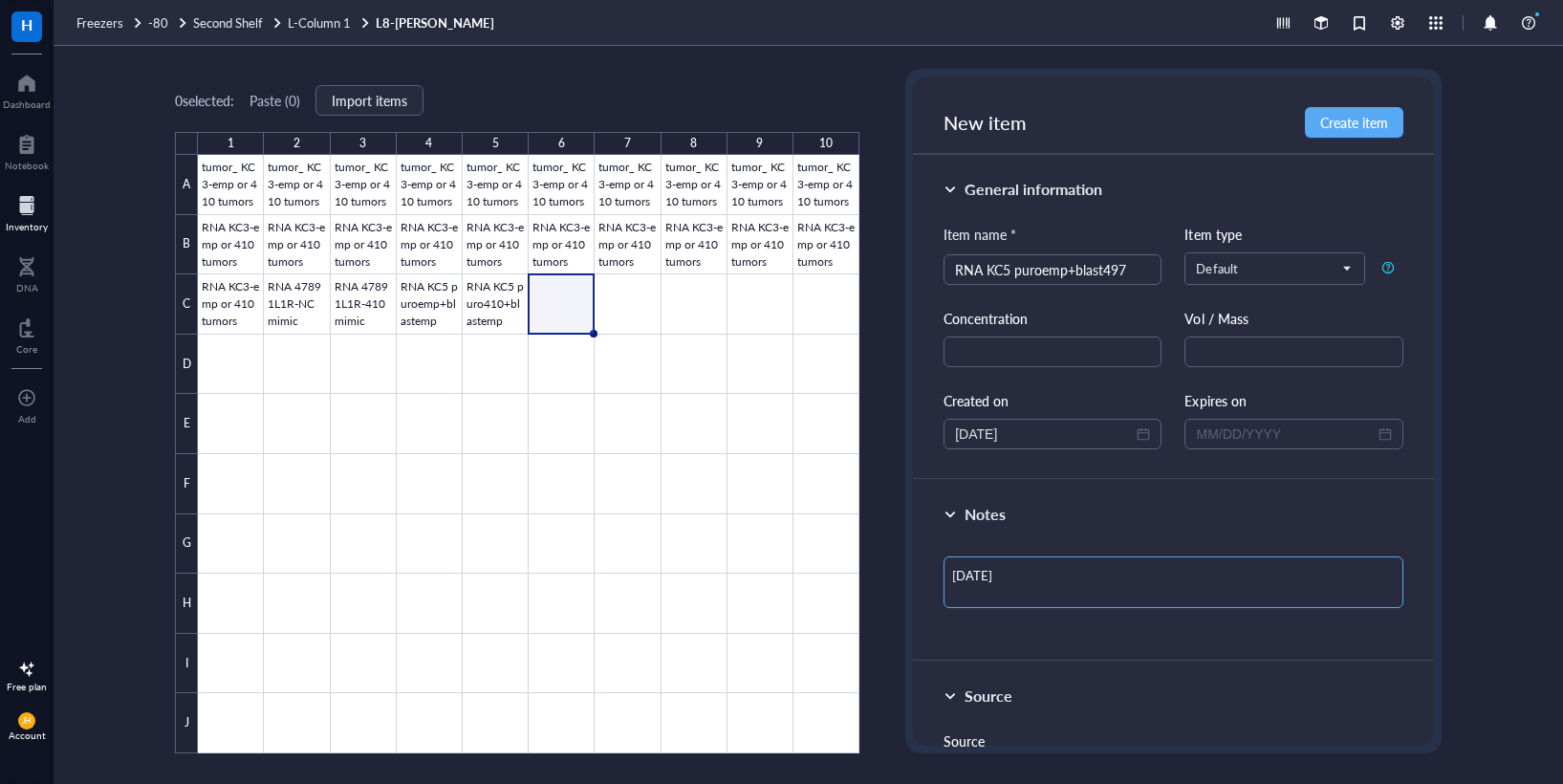
type textarea "[DATE]"
type textarea "[DATE] B"
type textarea "[DATE] BL"
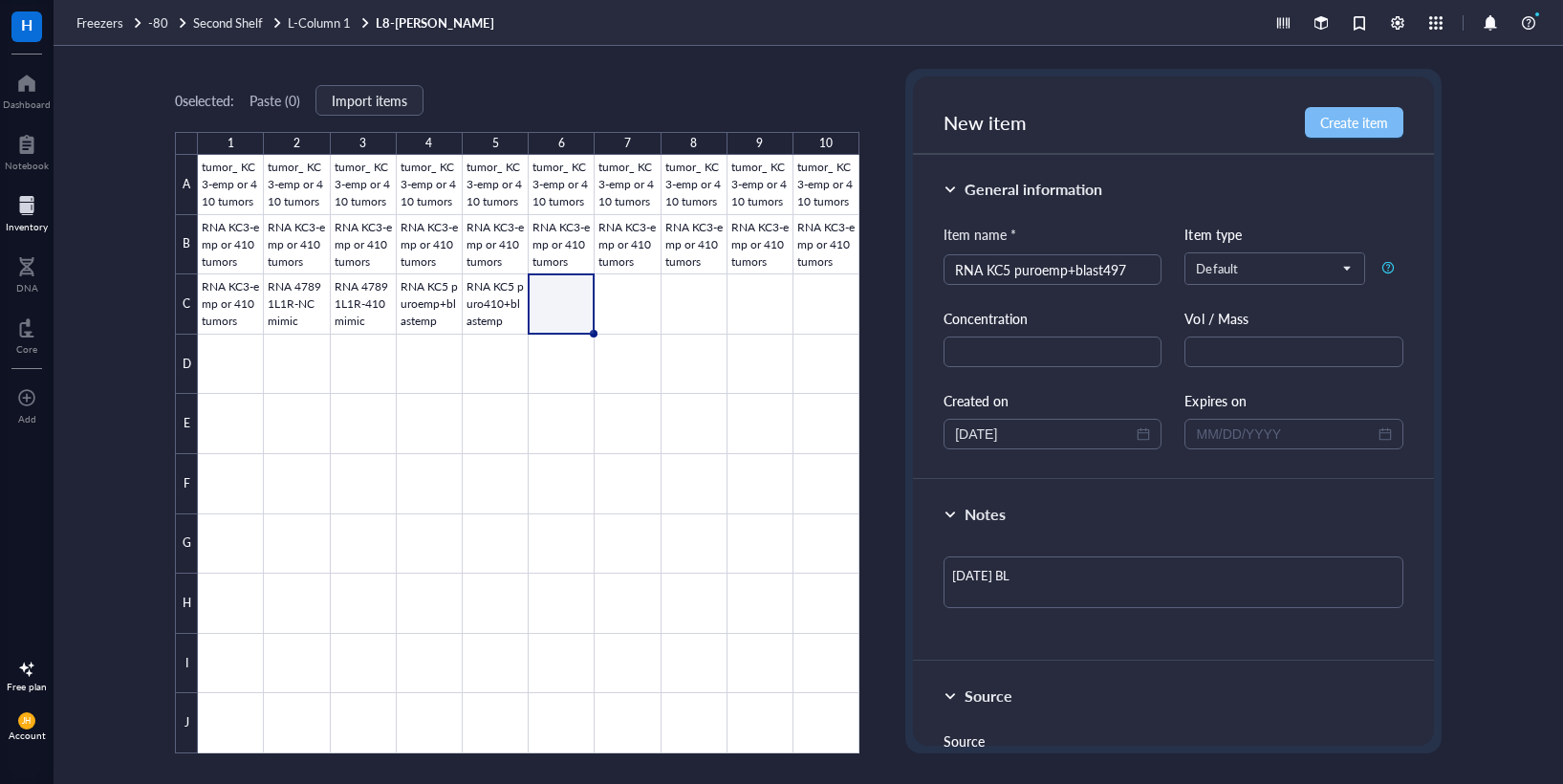
click at [1362, 124] on span "Create item" at bounding box center [1354, 122] width 68 height 15
type textarea "Keep everyone on the same page…"
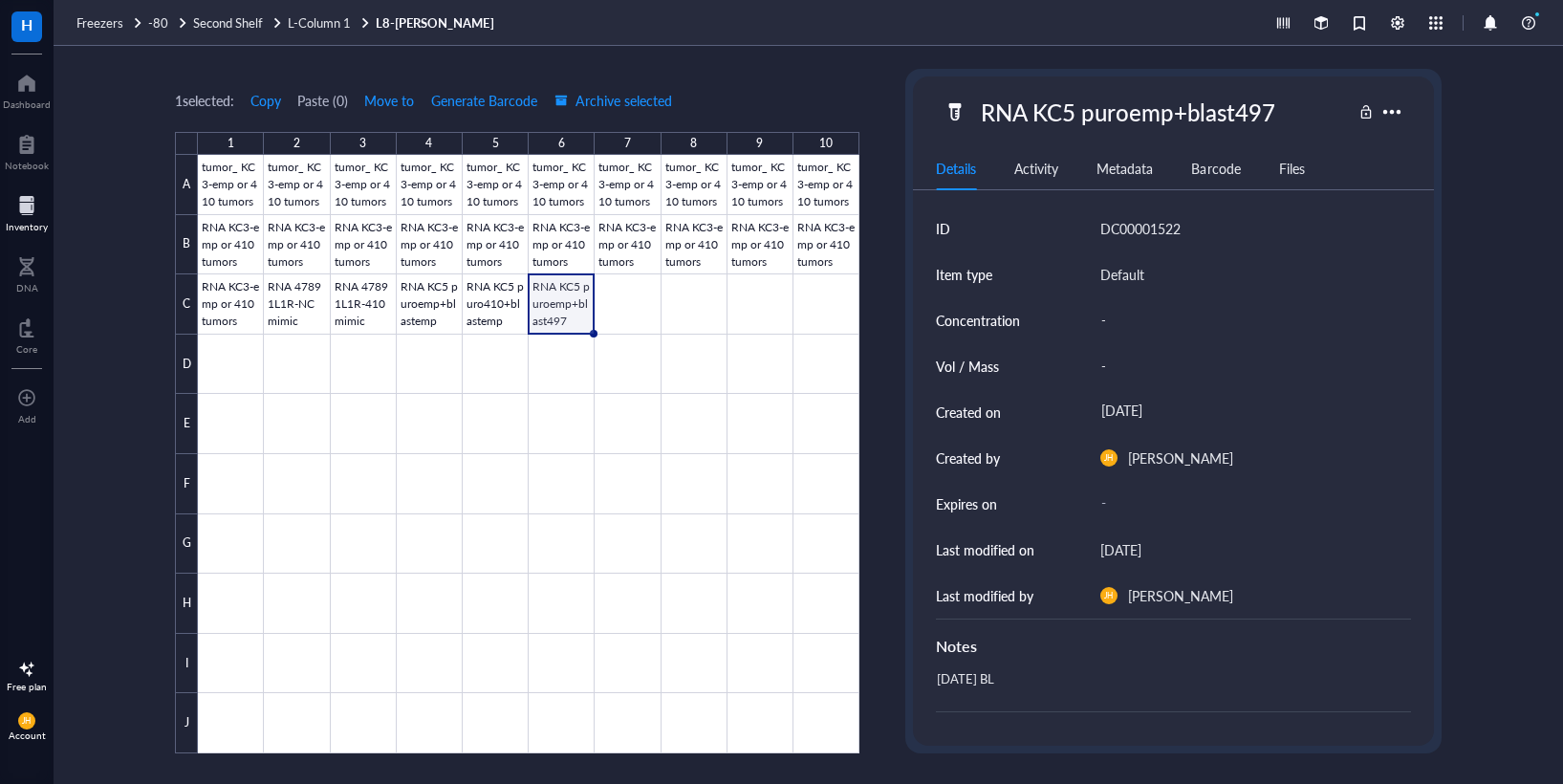
click at [592, 392] on div at bounding box center [529, 453] width 662 height 598
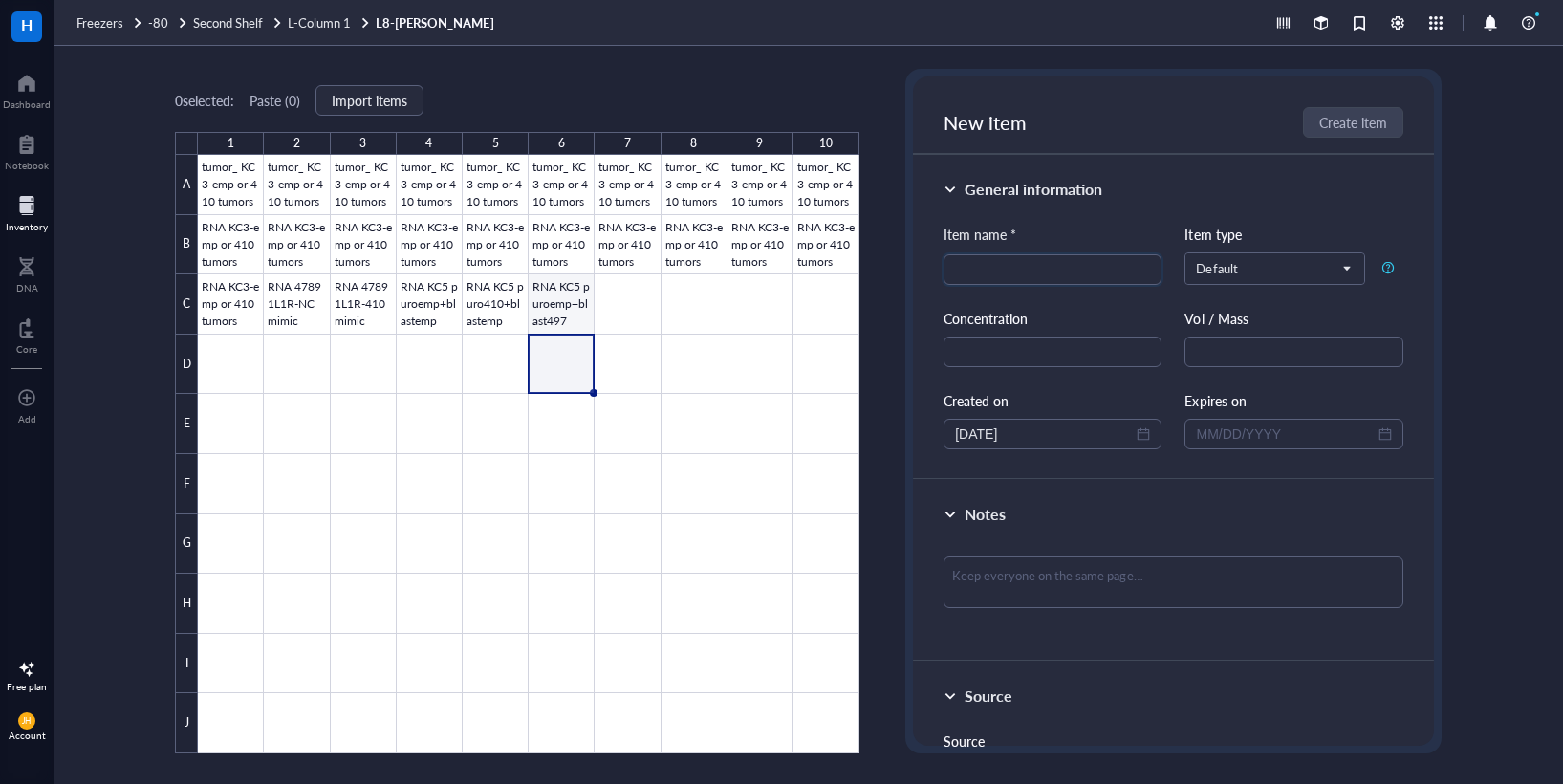
click at [576, 301] on div at bounding box center [529, 453] width 662 height 598
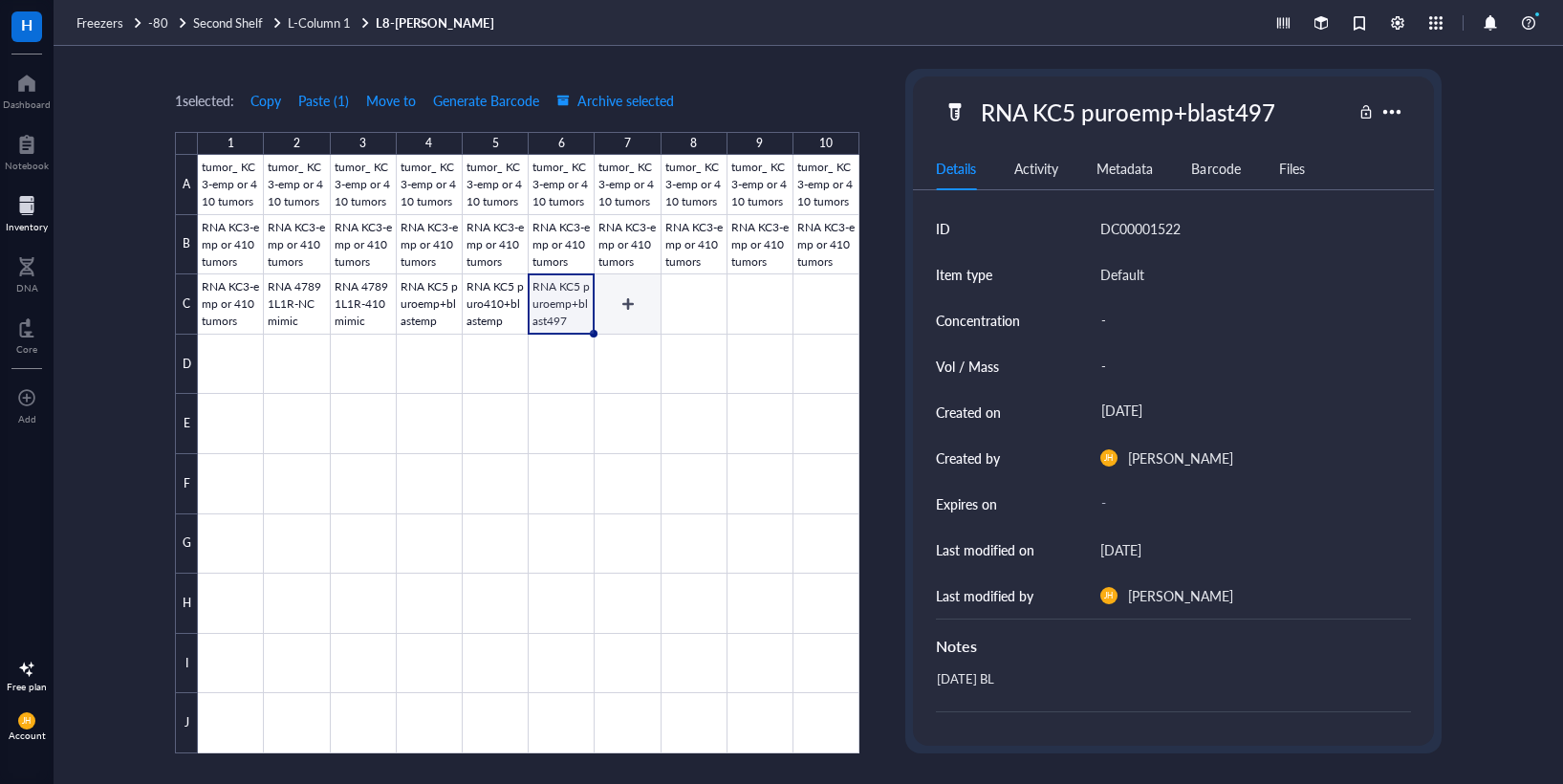
click at [619, 309] on div at bounding box center [529, 453] width 662 height 598
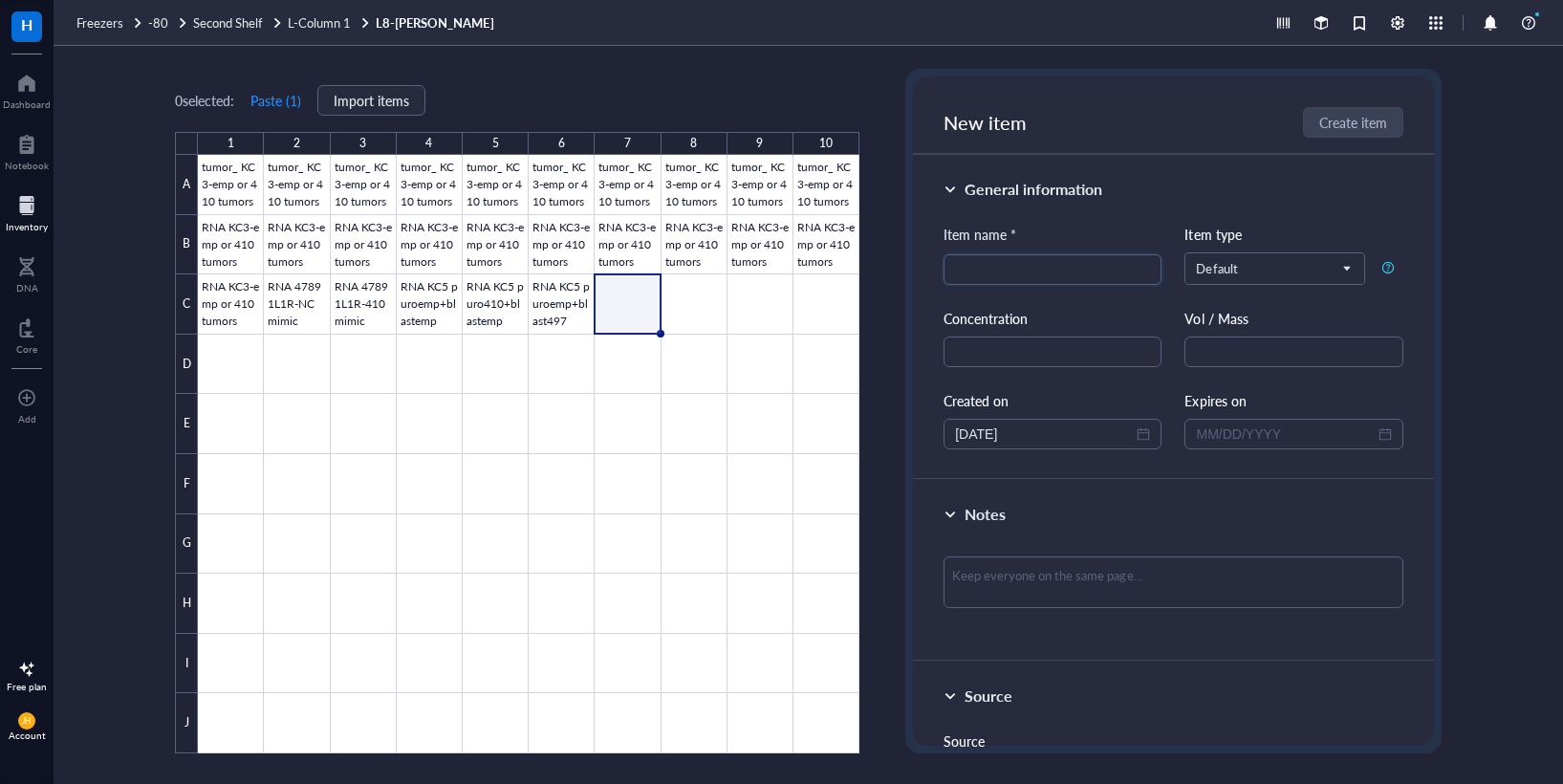
click at [630, 309] on div at bounding box center [529, 453] width 662 height 598
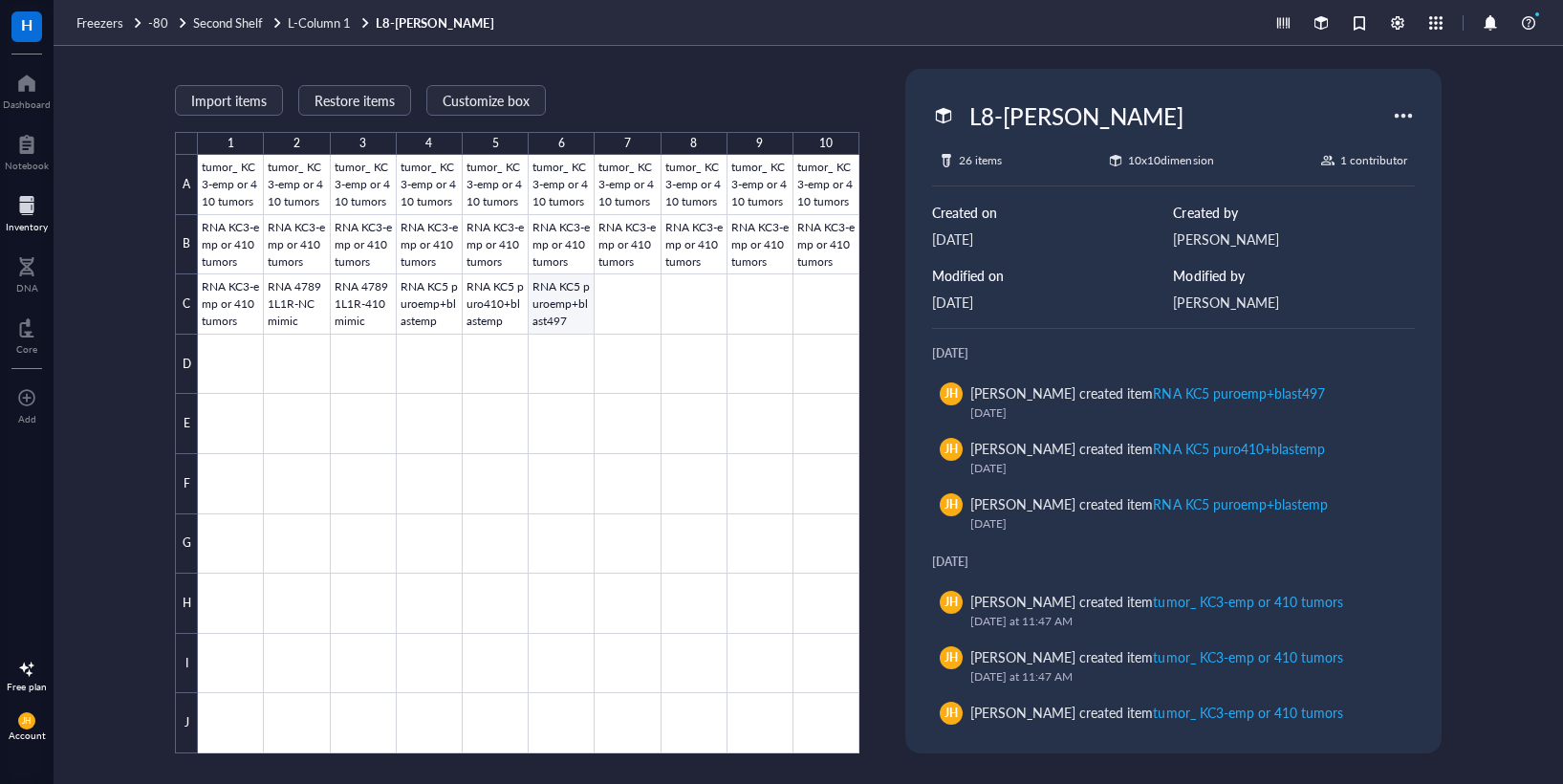
click at [558, 297] on div at bounding box center [529, 453] width 662 height 598
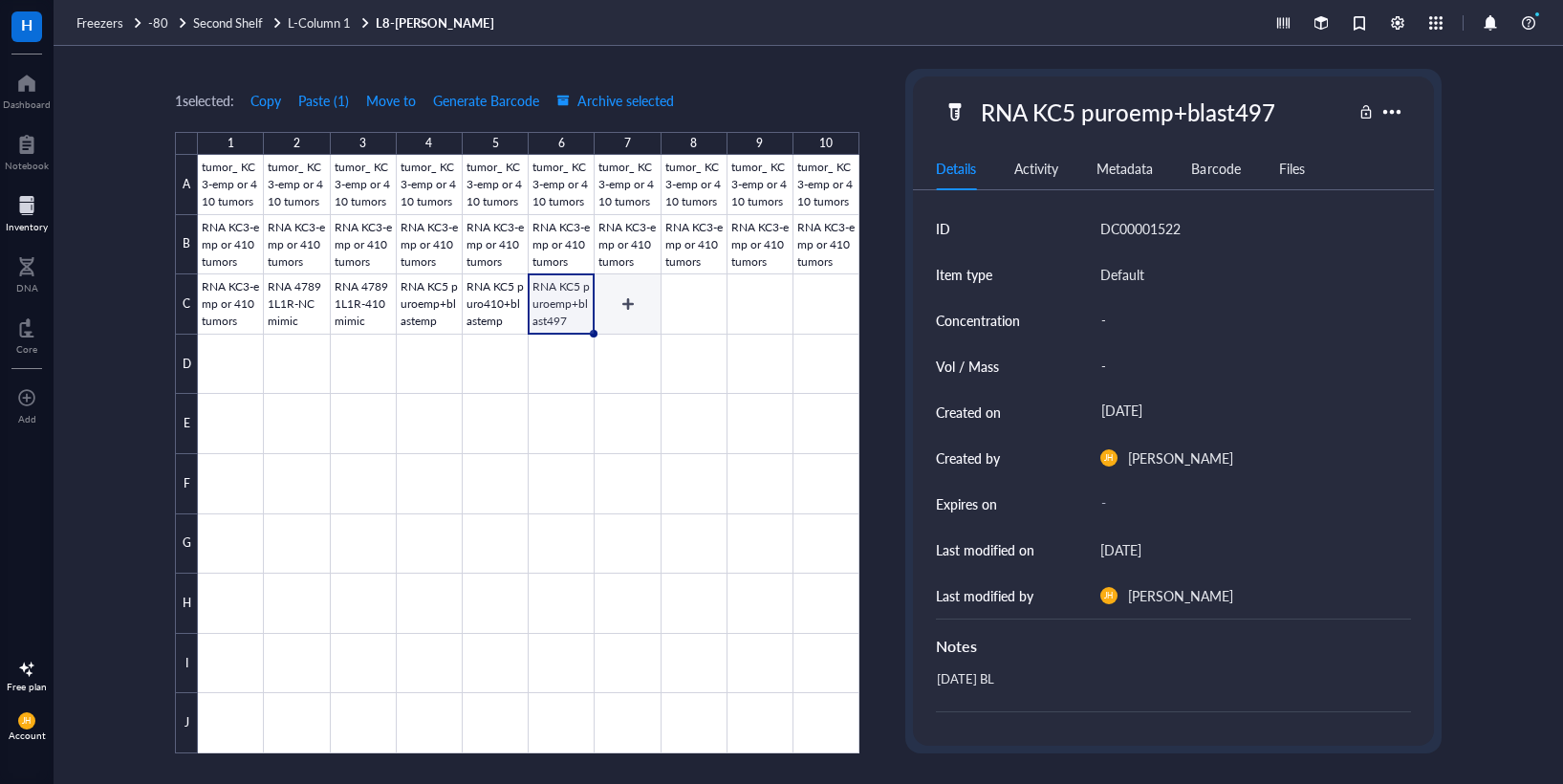
click at [609, 311] on div at bounding box center [529, 453] width 662 height 598
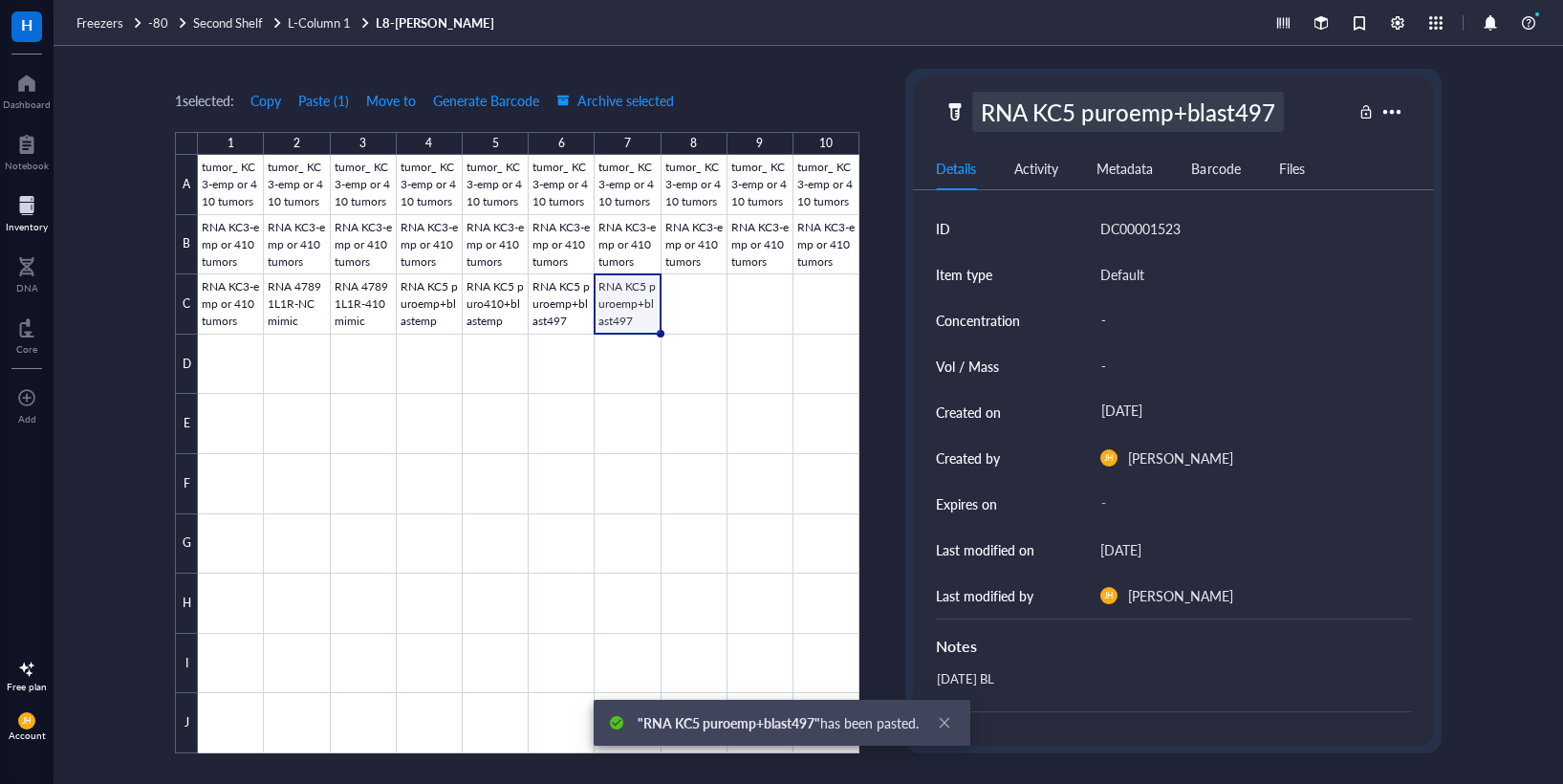
click at [1134, 116] on div "RNA KC5 puroemp+blast497" at bounding box center [1128, 112] width 312 height 40
click at [1172, 117] on input "RNA KC5 puroemp+blast497" at bounding box center [1147, 112] width 348 height 38
type input "RNA KC5 puro410+blast497"
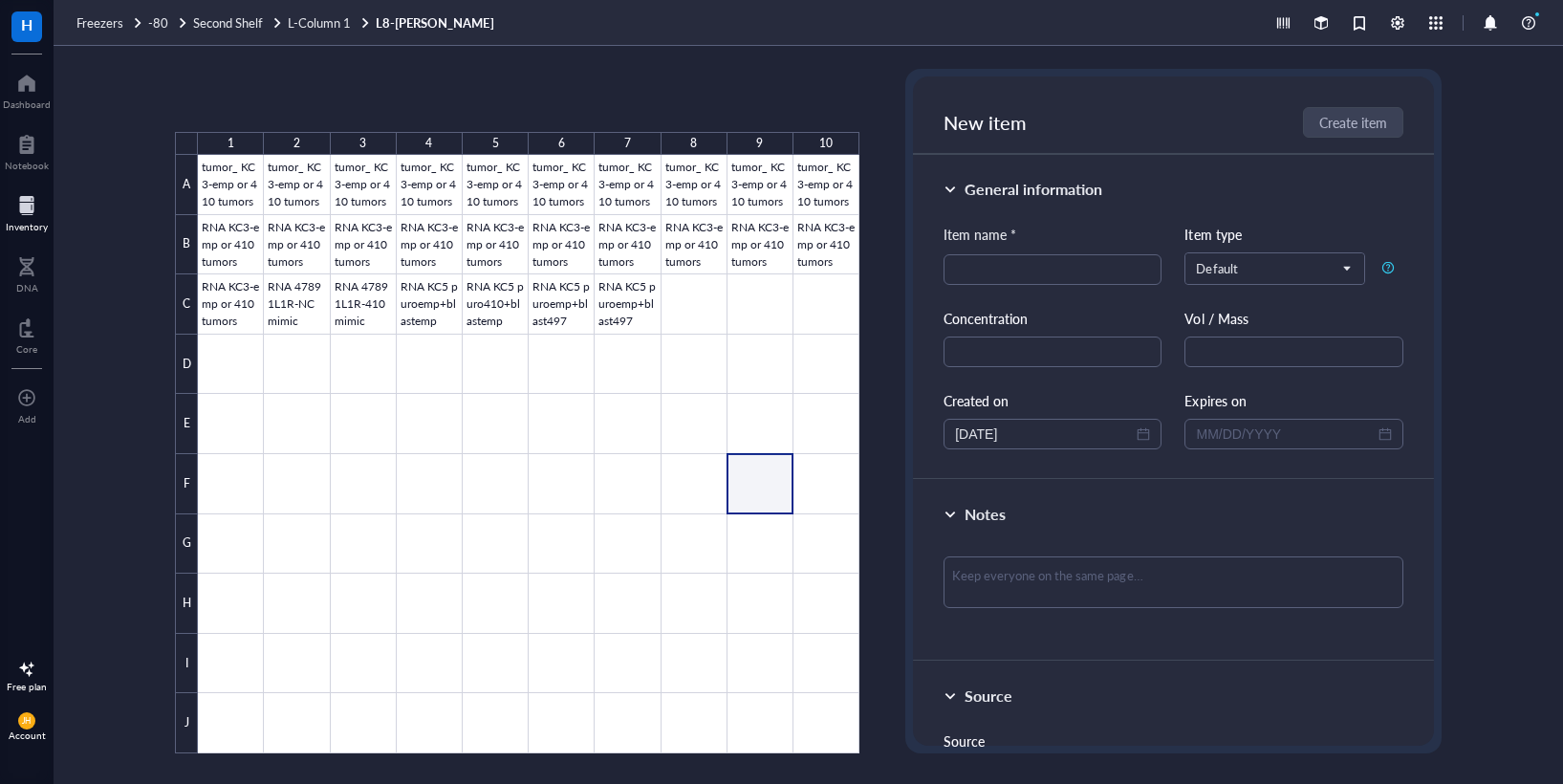
click at [758, 464] on div at bounding box center [529, 453] width 662 height 598
